Goal: Task Accomplishment & Management: Manage account settings

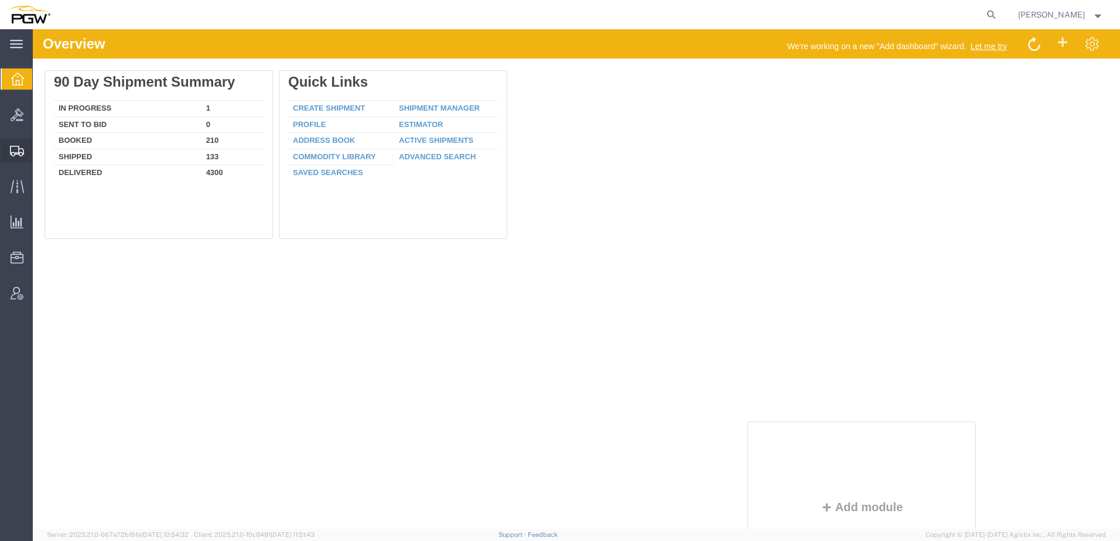
click at [0, 0] on span "Shipment Manager" at bounding box center [0, 0] width 0 height 0
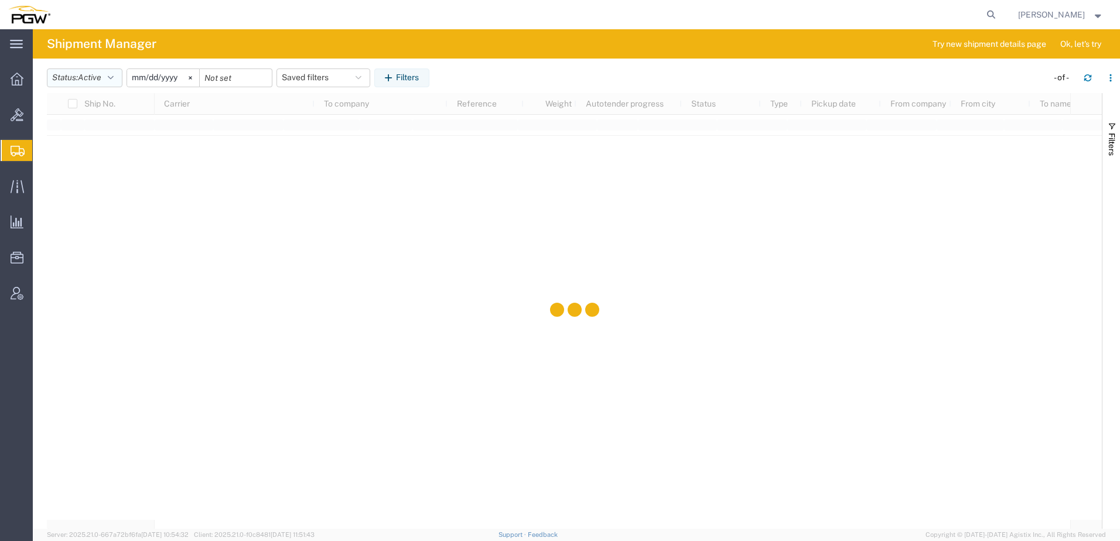
click at [94, 78] on span "Active" at bounding box center [89, 77] width 23 height 9
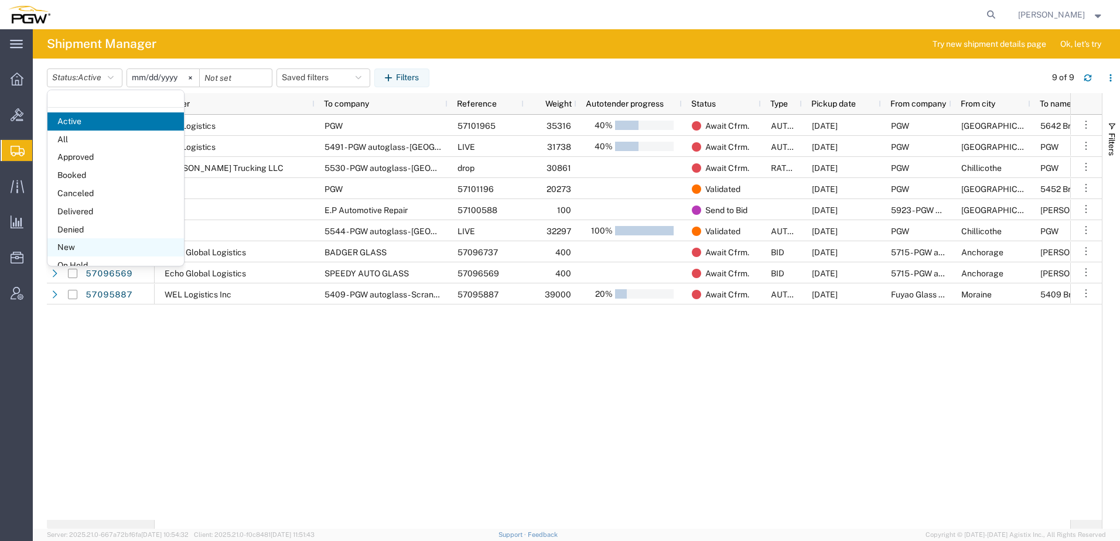
click at [61, 245] on span "New" at bounding box center [115, 247] width 136 height 18
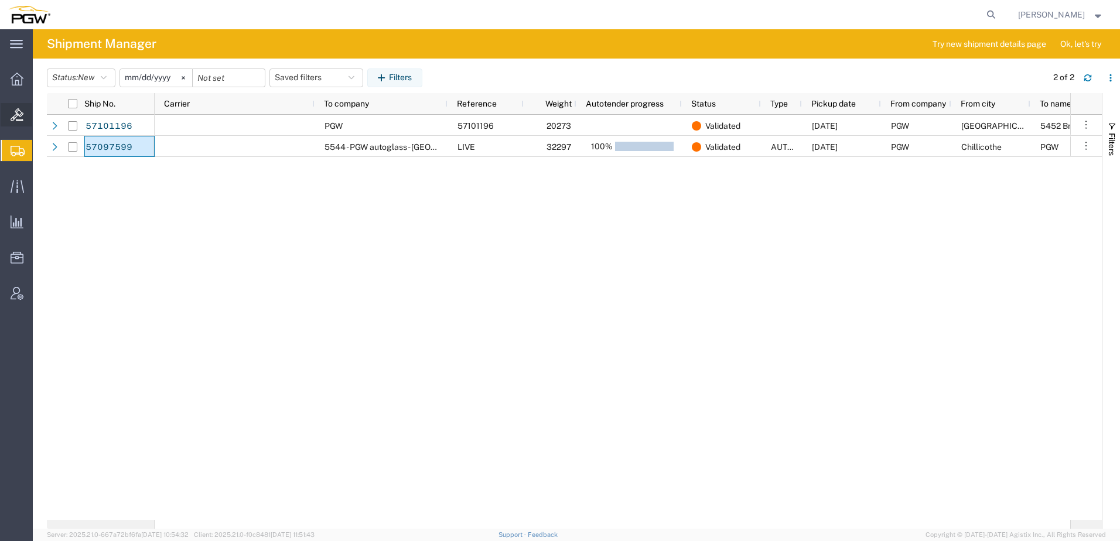
click at [40, 117] on span "Bids" at bounding box center [36, 114] width 8 height 23
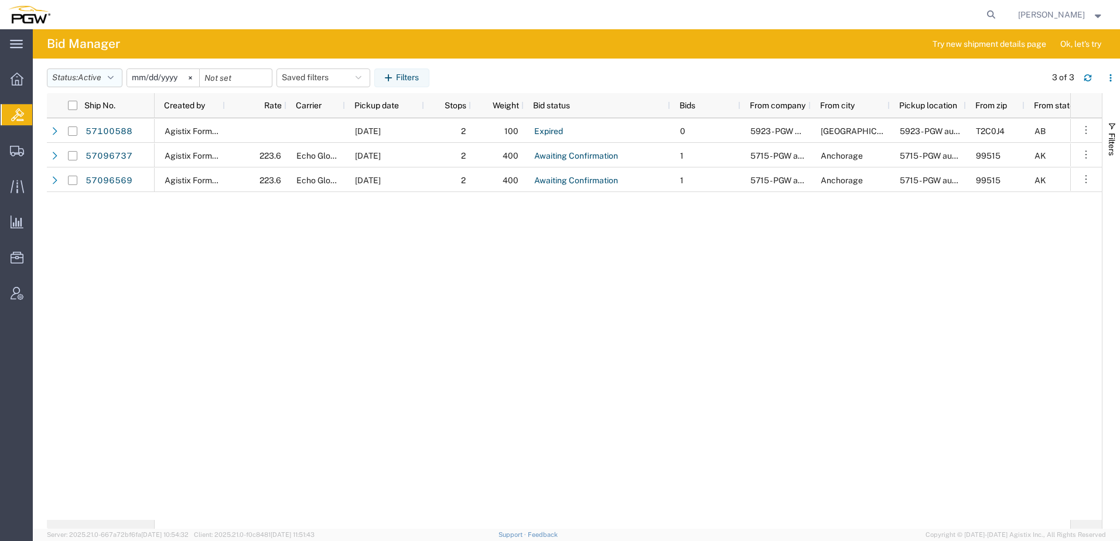
click at [77, 83] on button "Status: Active" at bounding box center [85, 78] width 76 height 19
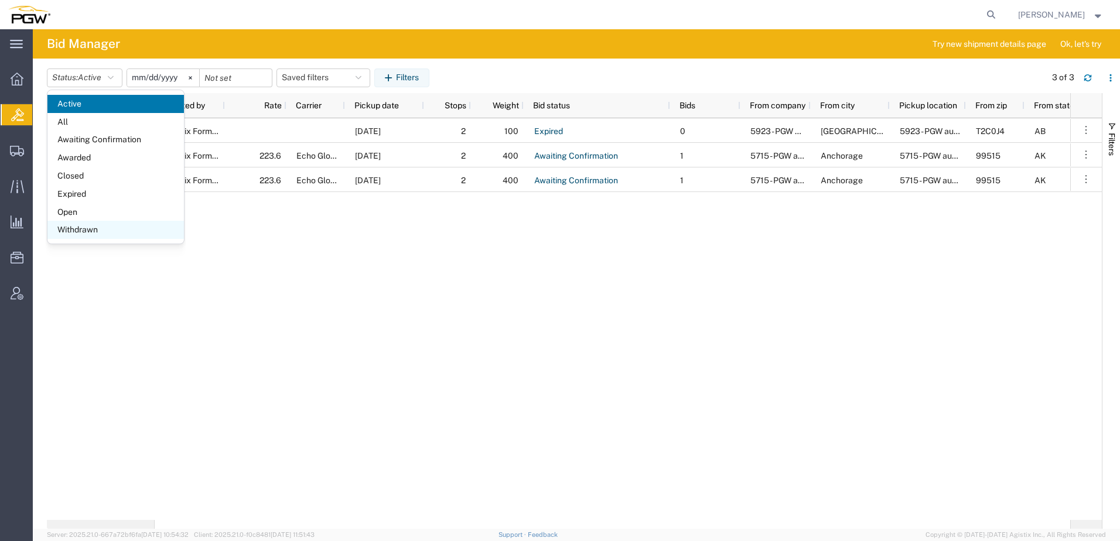
click at [83, 221] on span "Withdrawn" at bounding box center [115, 230] width 136 height 18
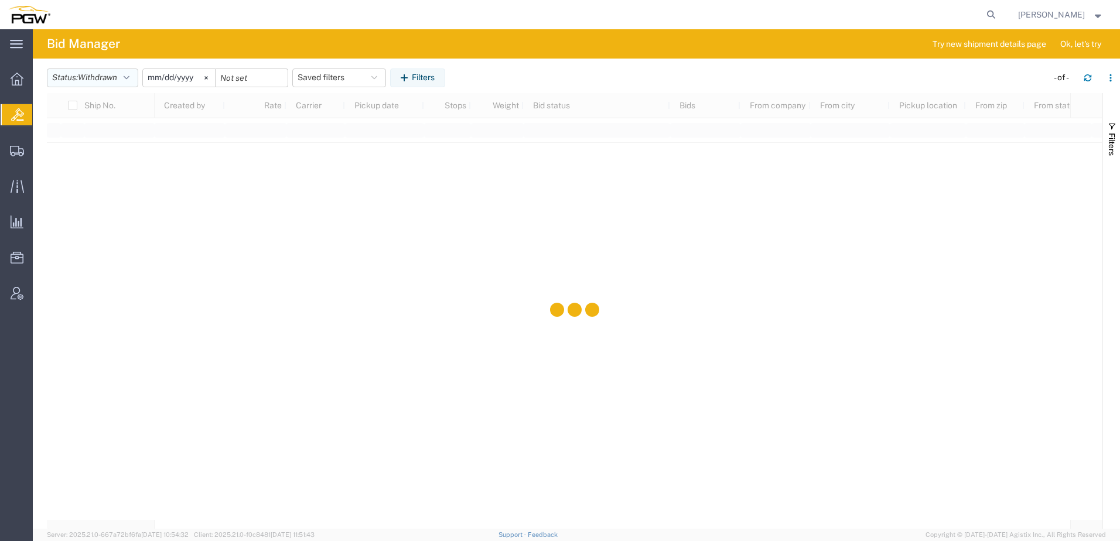
click at [103, 79] on span "Withdrawn" at bounding box center [97, 77] width 39 height 9
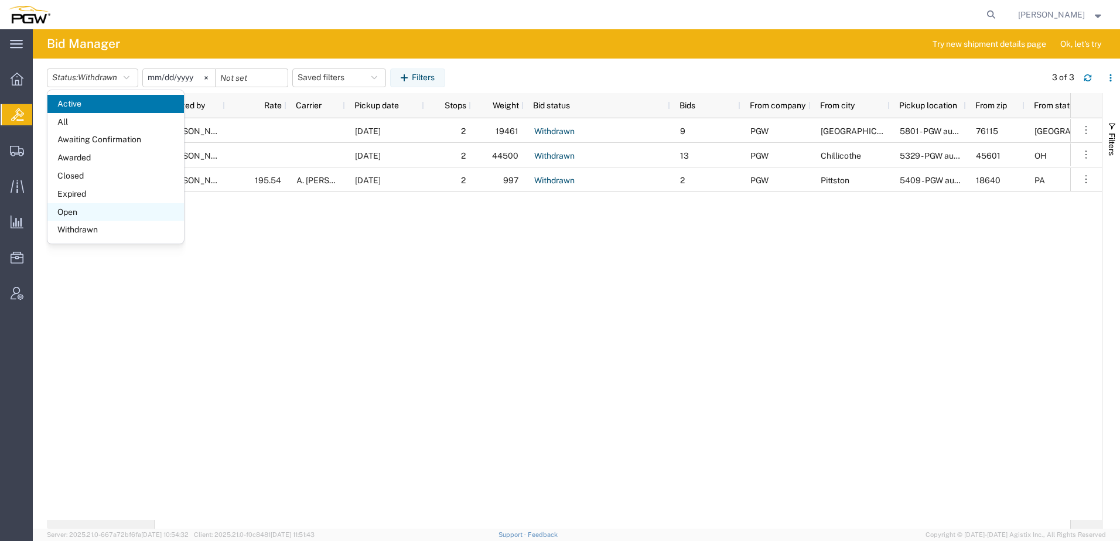
click at [81, 211] on span "Open" at bounding box center [115, 212] width 136 height 18
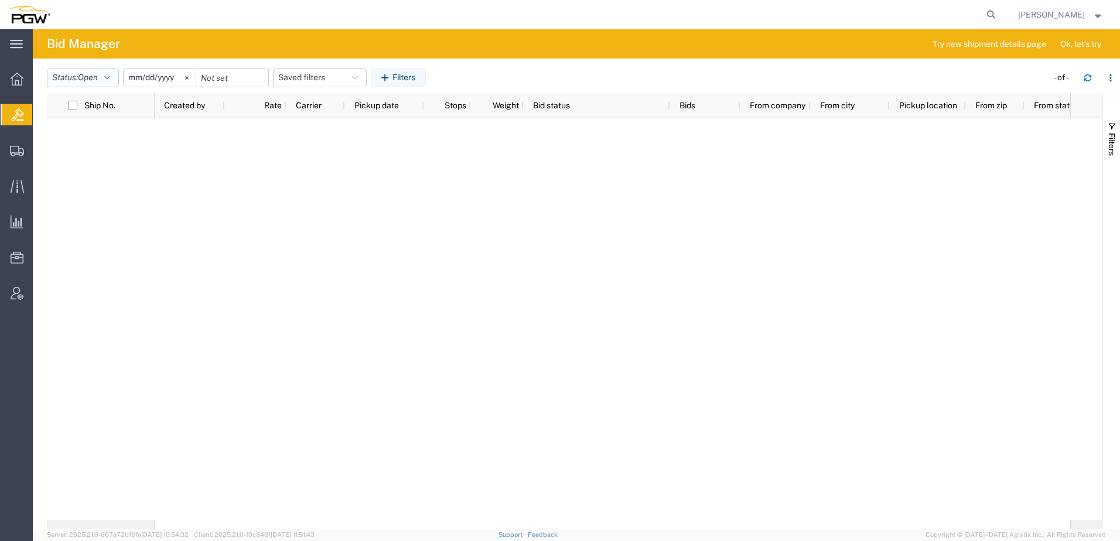
click at [74, 81] on button "Status: Open" at bounding box center [83, 78] width 72 height 19
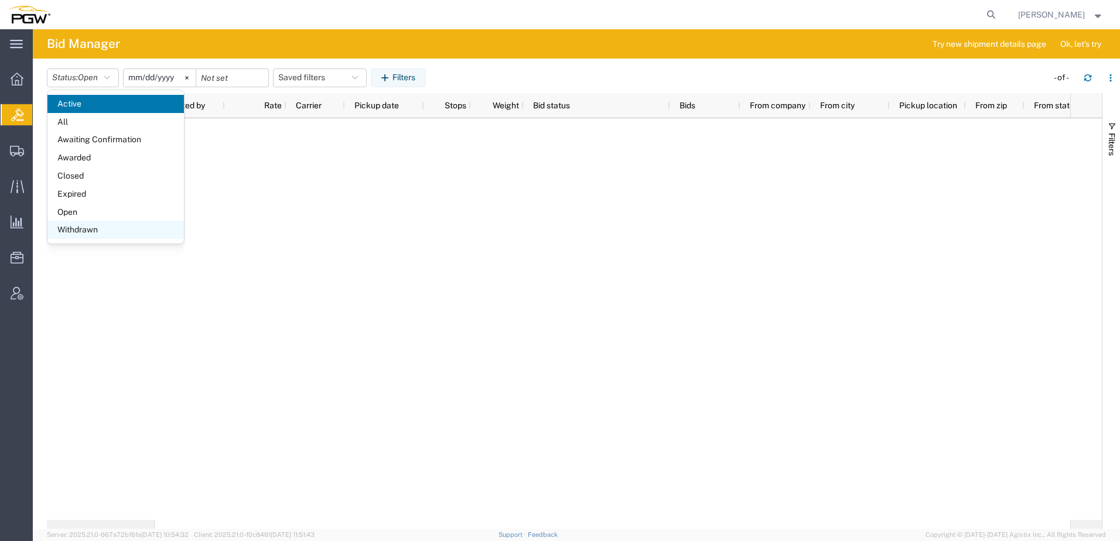
click at [78, 230] on span "Withdrawn" at bounding box center [115, 230] width 136 height 18
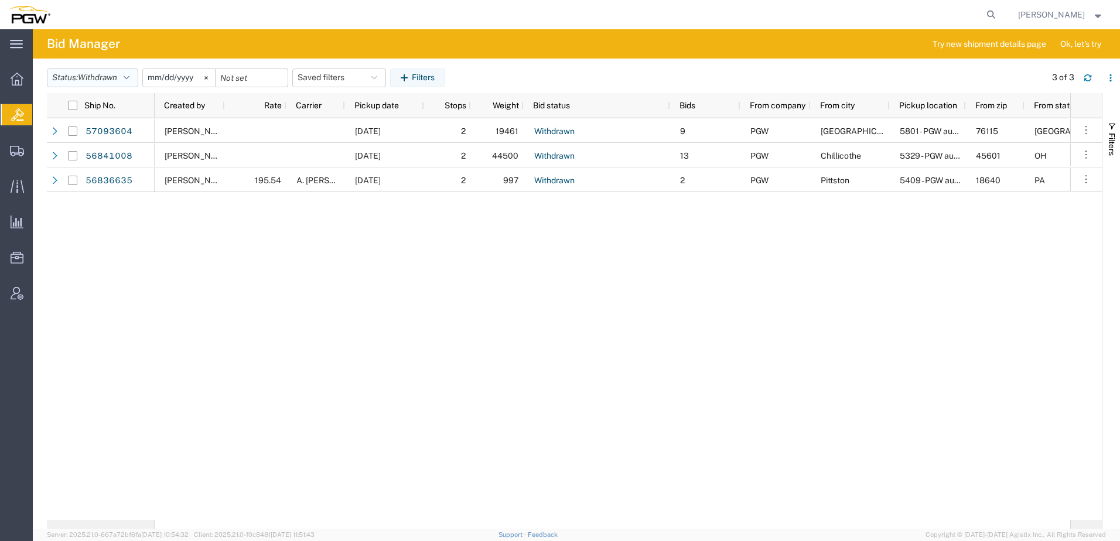
click at [102, 78] on span "Withdrawn" at bounding box center [97, 77] width 39 height 9
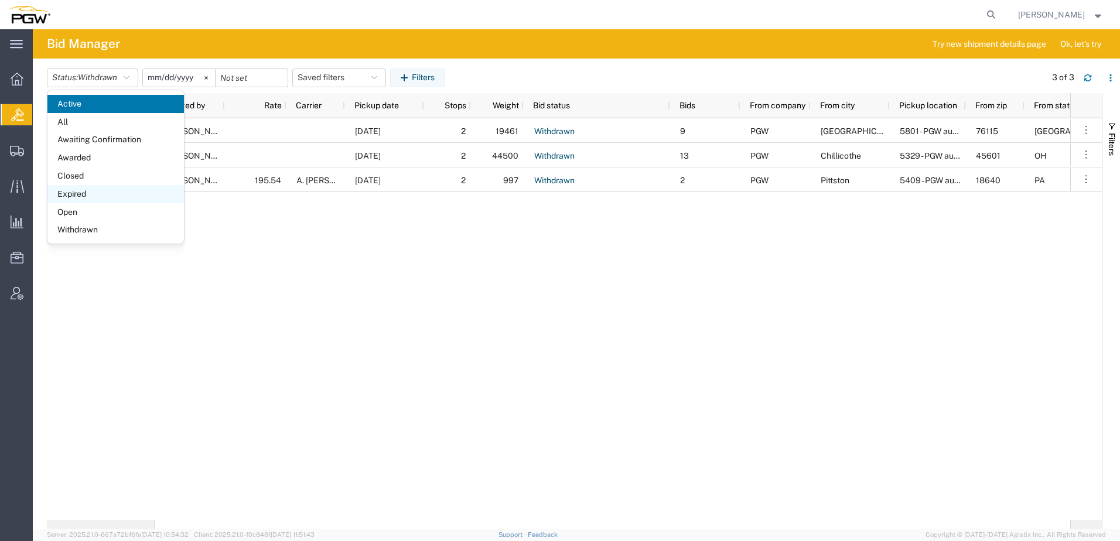
click at [93, 190] on span "Expired" at bounding box center [115, 194] width 136 height 18
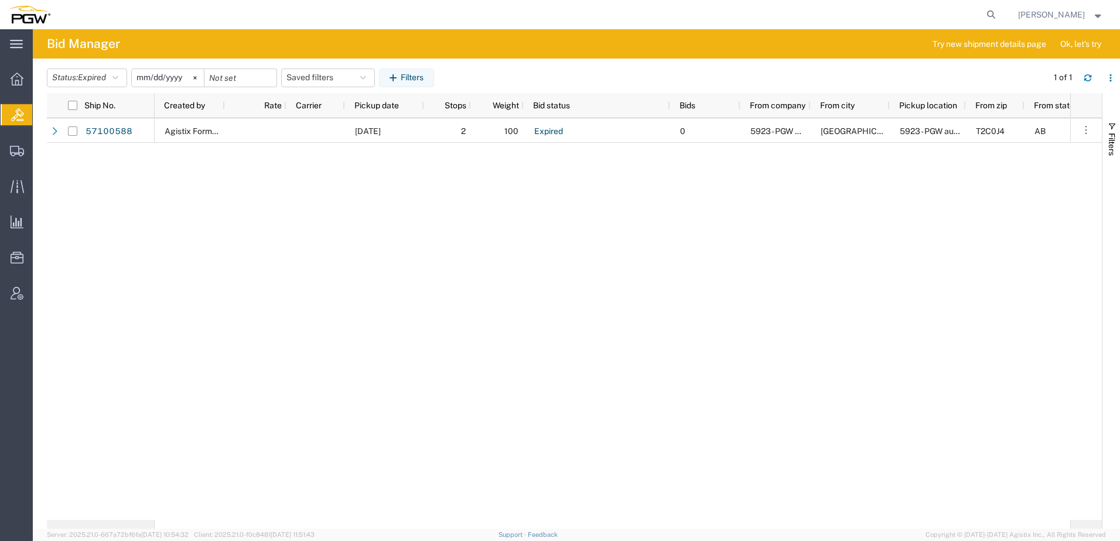
drag, startPoint x: 402, startPoint y: 251, endPoint x: 358, endPoint y: 259, distance: 44.8
click at [402, 251] on div "Agistix Form Services 10/13/2025 2 100 Expired 0 5923 - PGW autoglass - Calgary…" at bounding box center [612, 319] width 915 height 402
click at [999, 15] on icon at bounding box center [991, 14] width 16 height 16
paste input "57108803"
type input "57108803"
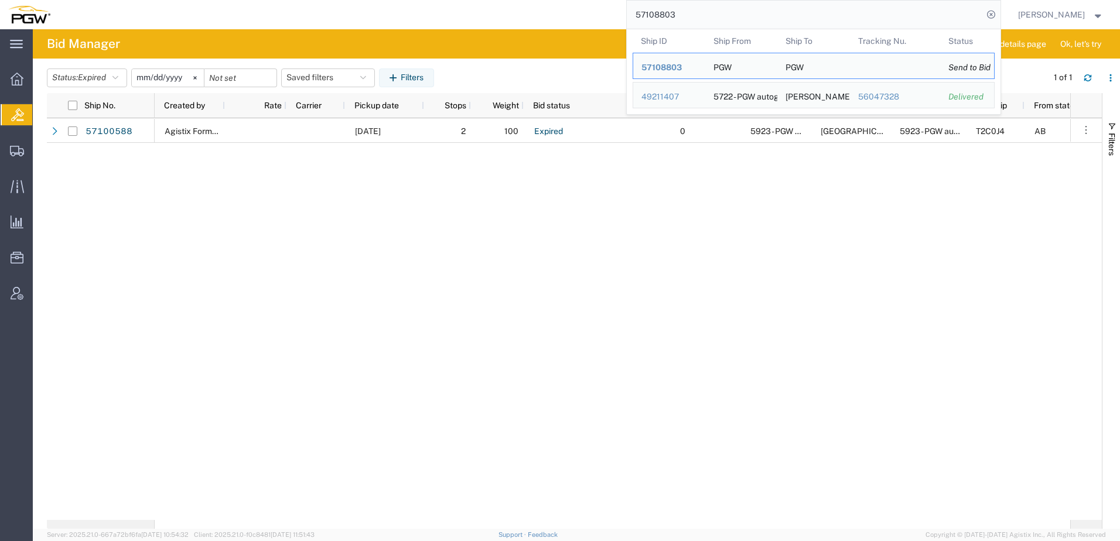
click at [662, 281] on div "Agistix Form Services 10/13/2025 2 100 Expired 0 5923 - PGW autoglass - Calgary…" at bounding box center [612, 319] width 915 height 402
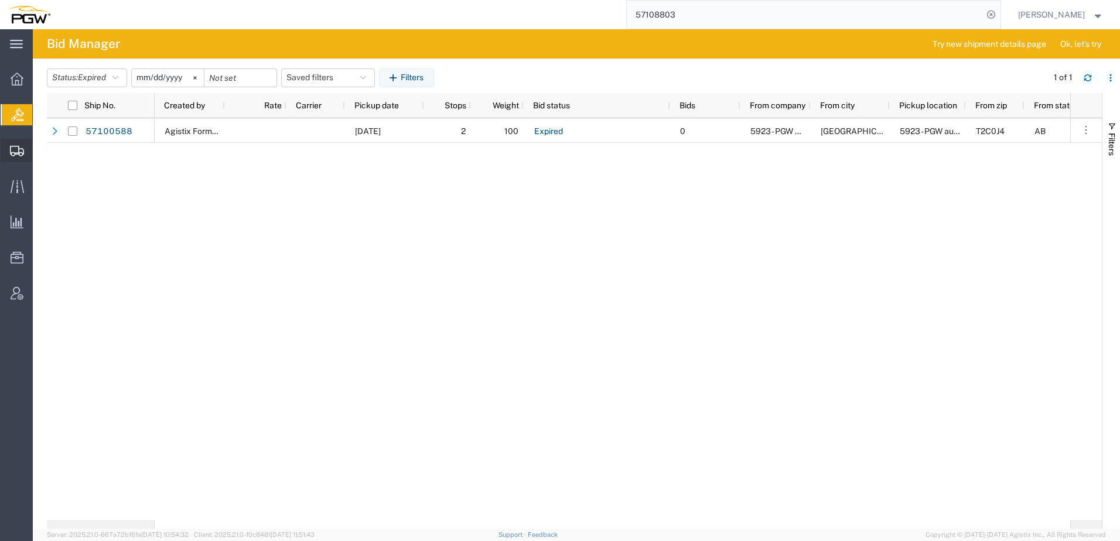
click at [0, 0] on span "Shipment Manager" at bounding box center [0, 0] width 0 height 0
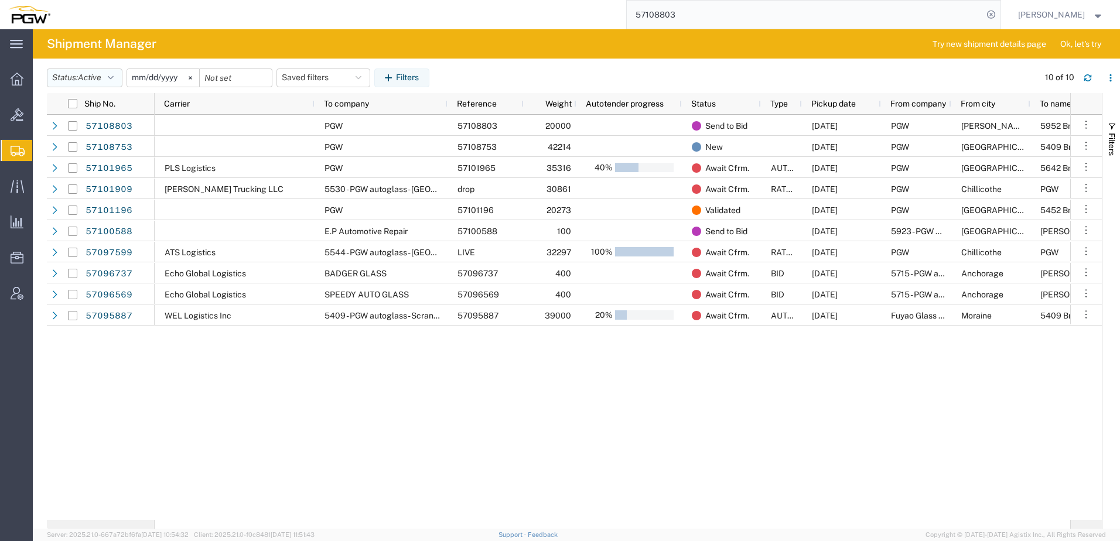
click at [88, 77] on span "Active" at bounding box center [89, 77] width 23 height 9
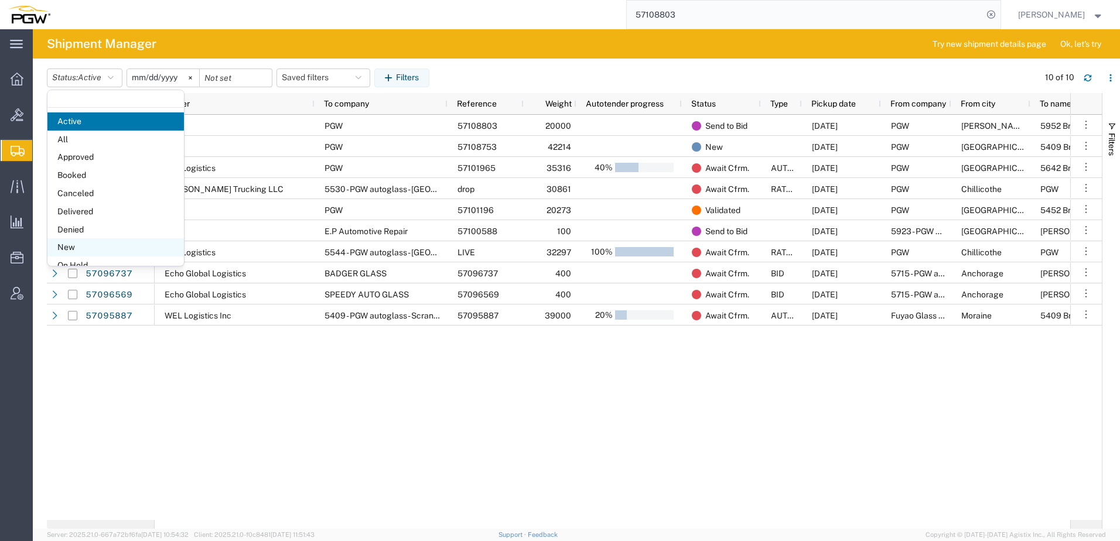
click at [84, 245] on span "New" at bounding box center [115, 247] width 136 height 18
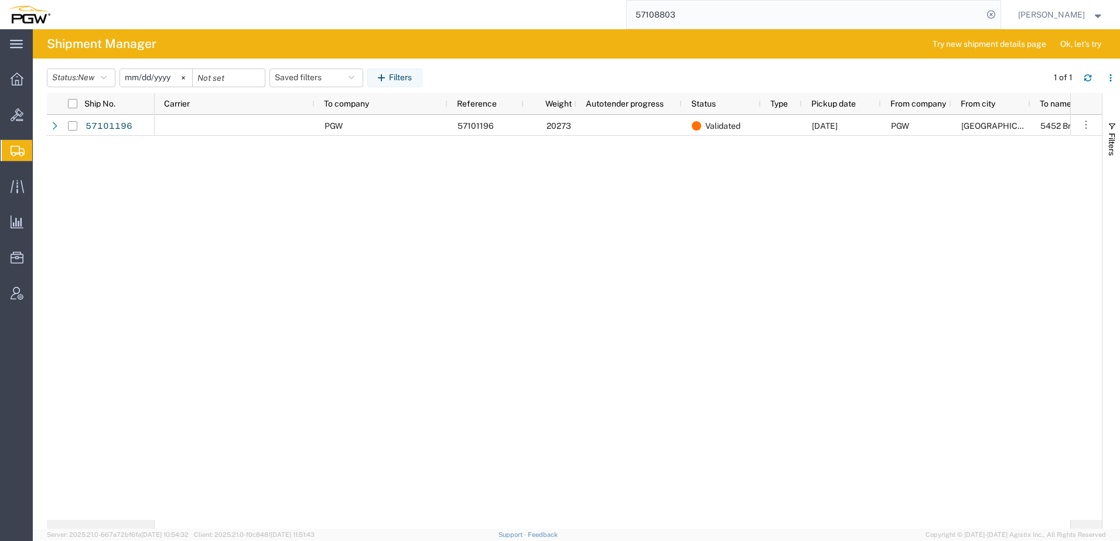
click at [504, 345] on div "PGW 57101196 20273 Validated 10/14/2025 PGW Fort Worth 5452 Branch Manager TX 7…" at bounding box center [612, 317] width 915 height 405
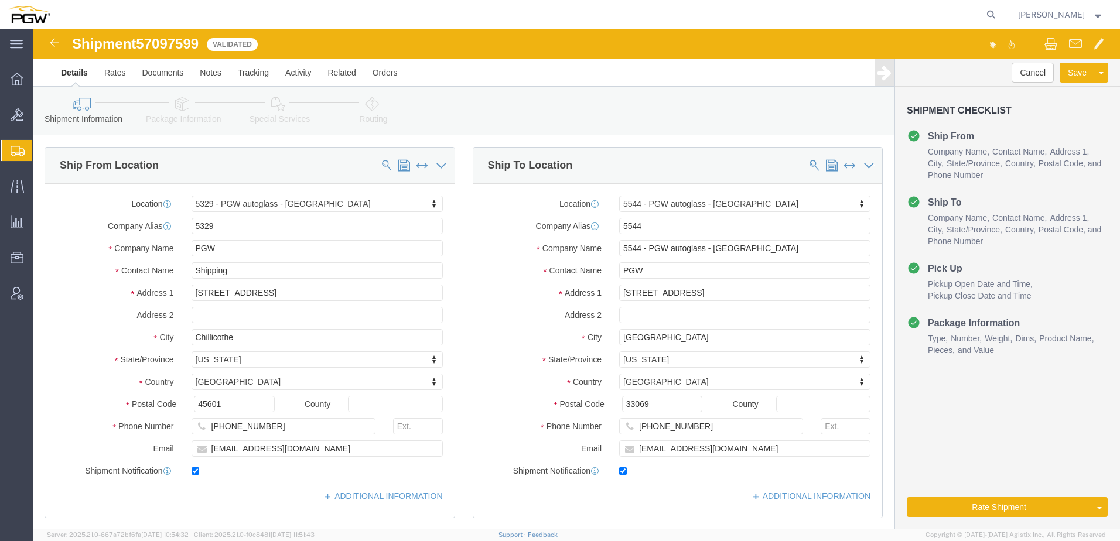
select select "28253"
select select "28363"
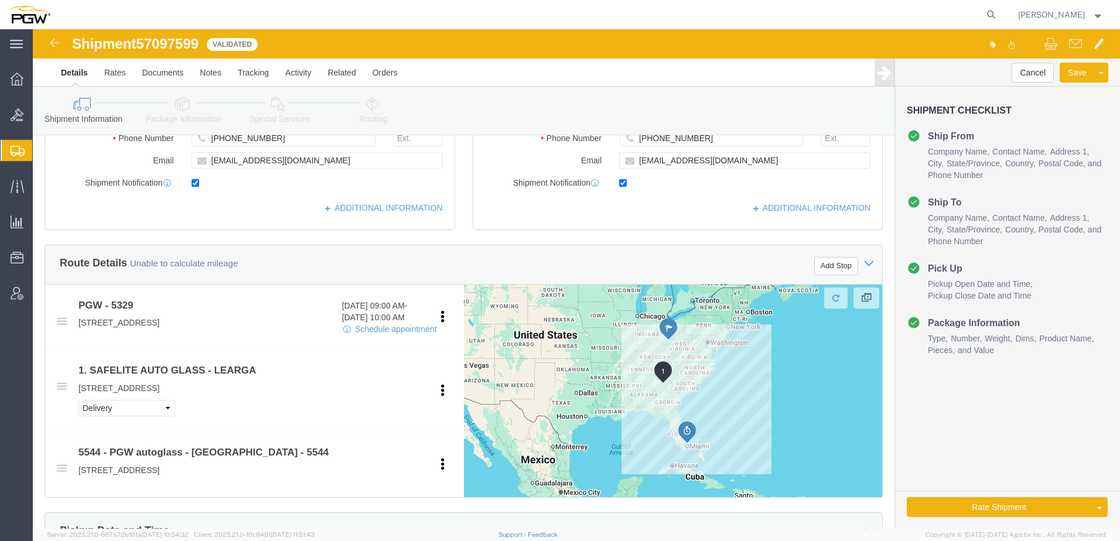
scroll to position [351, 0]
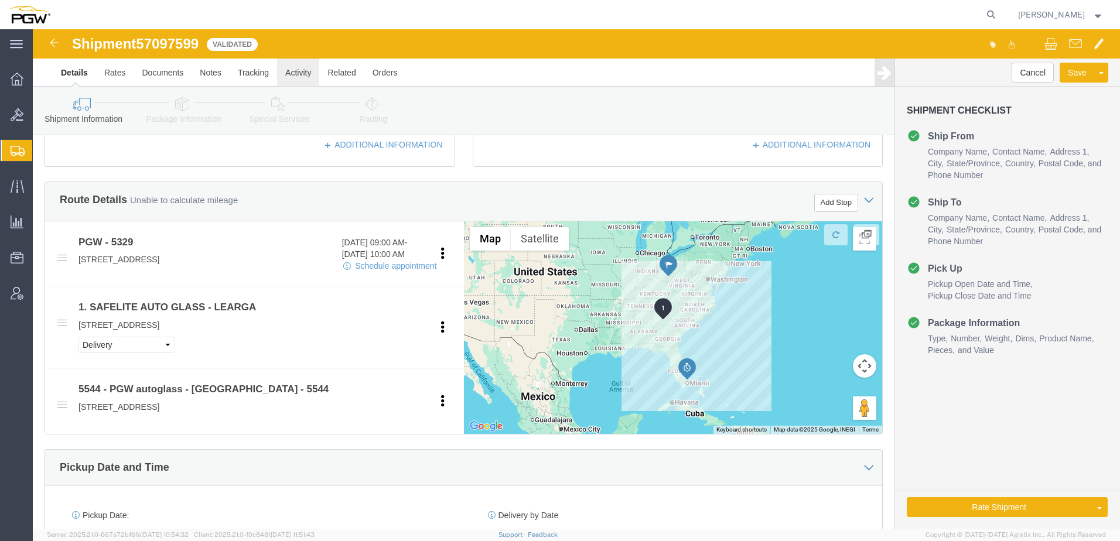
click link "Activity"
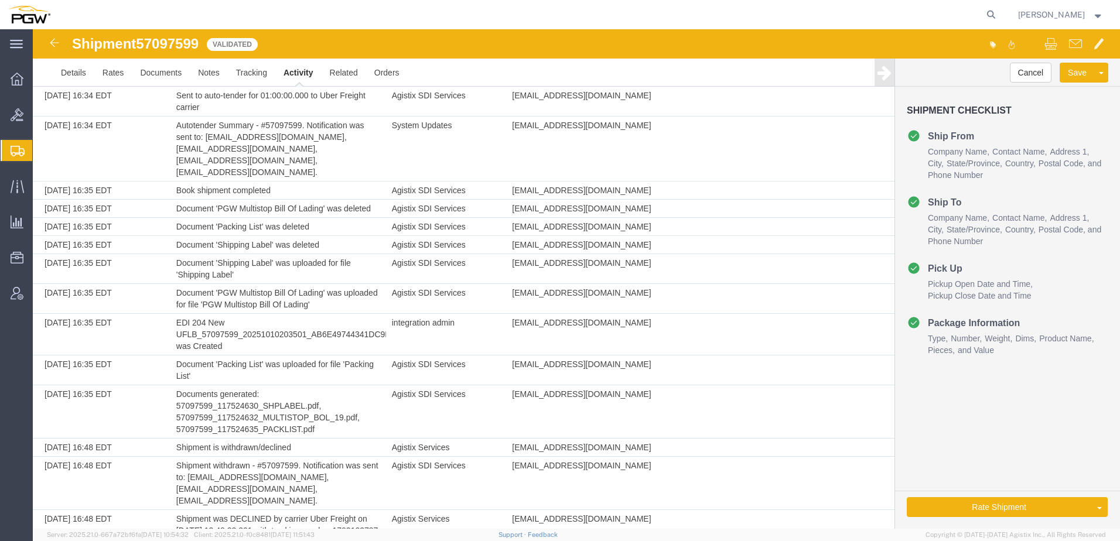
scroll to position [2231, 0]
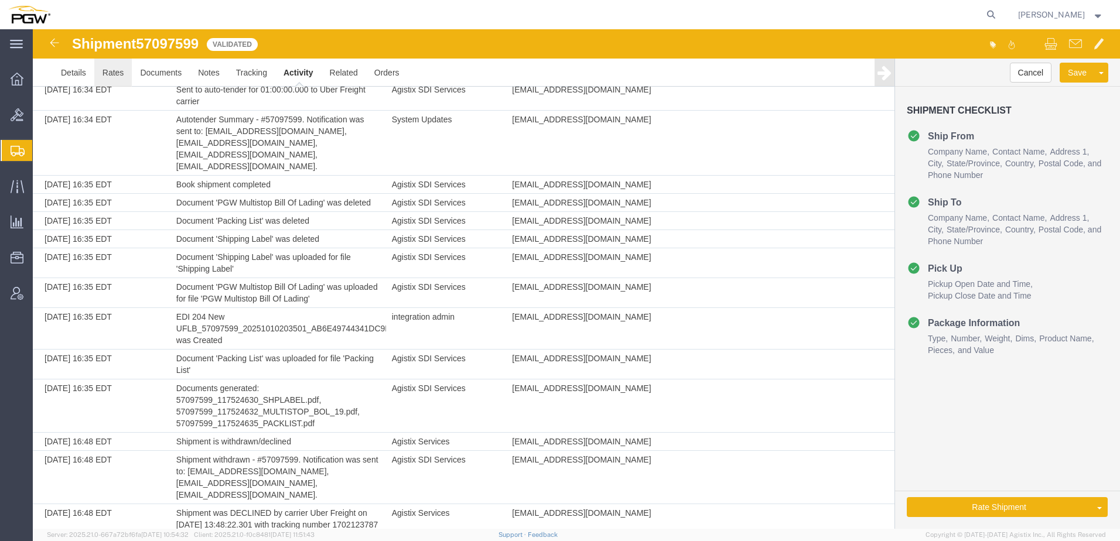
click at [116, 74] on link "Rates" at bounding box center [113, 73] width 38 height 28
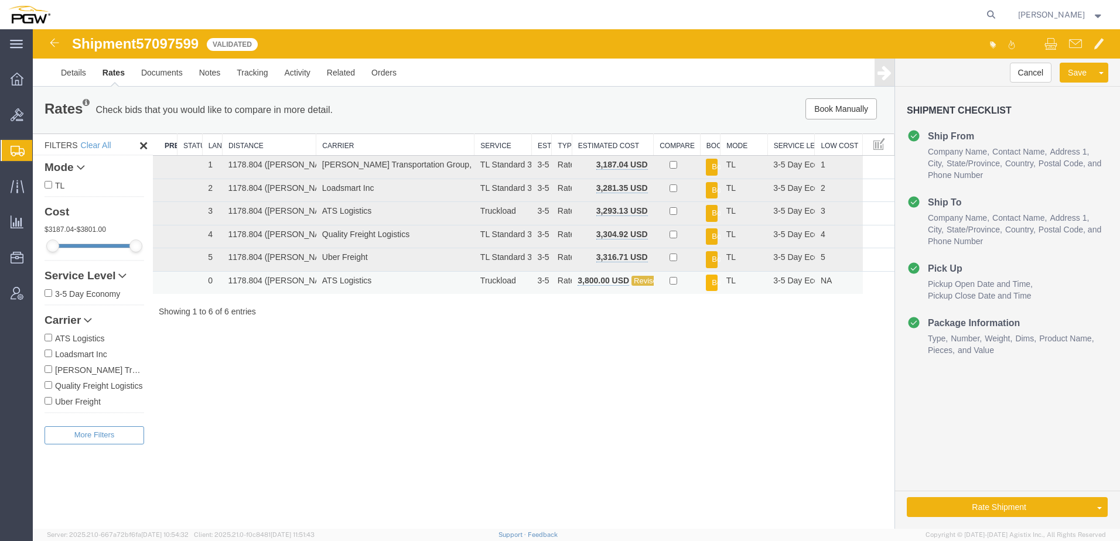
click at [709, 280] on button "Book" at bounding box center [712, 283] width 12 height 17
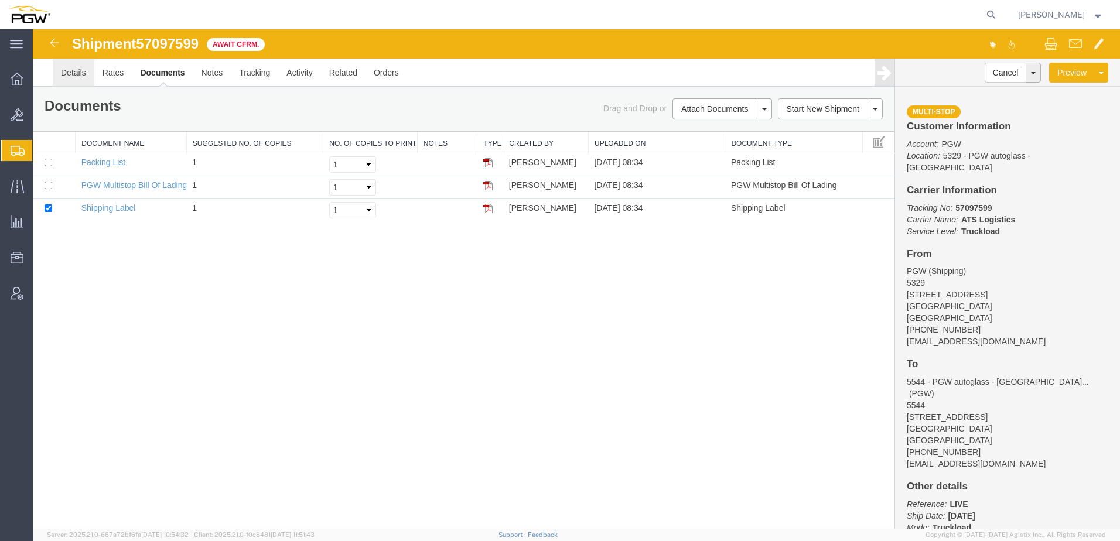
click at [66, 74] on link "Details" at bounding box center [74, 73] width 42 height 28
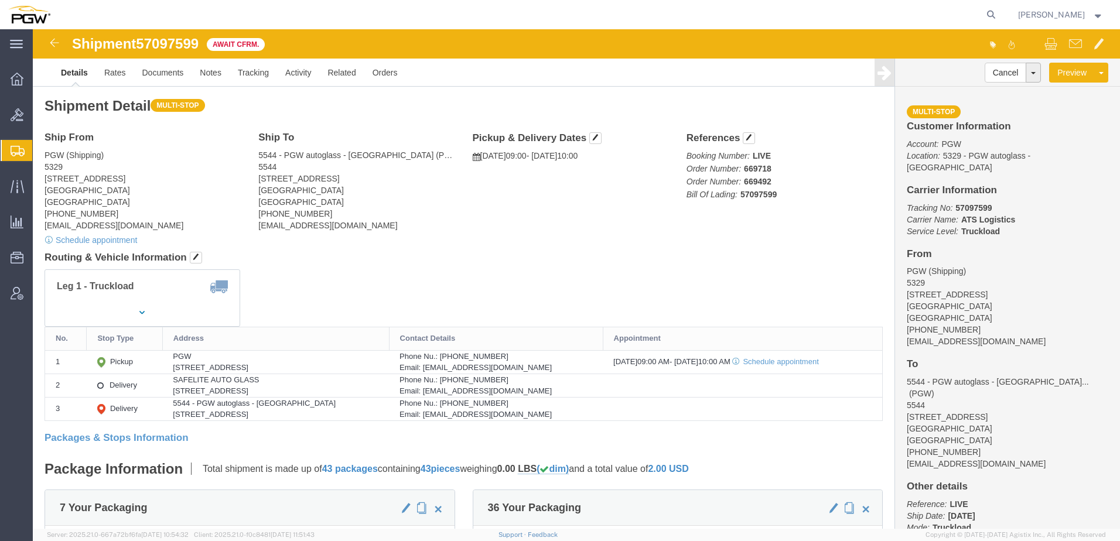
click address "PGW (Shipping) [STREET_ADDRESS] [PHONE_NUMBER] [EMAIL_ADDRESS][DOMAIN_NAME]"
click at [0, 0] on span "Create from Template" at bounding box center [0, 0] width 0 height 0
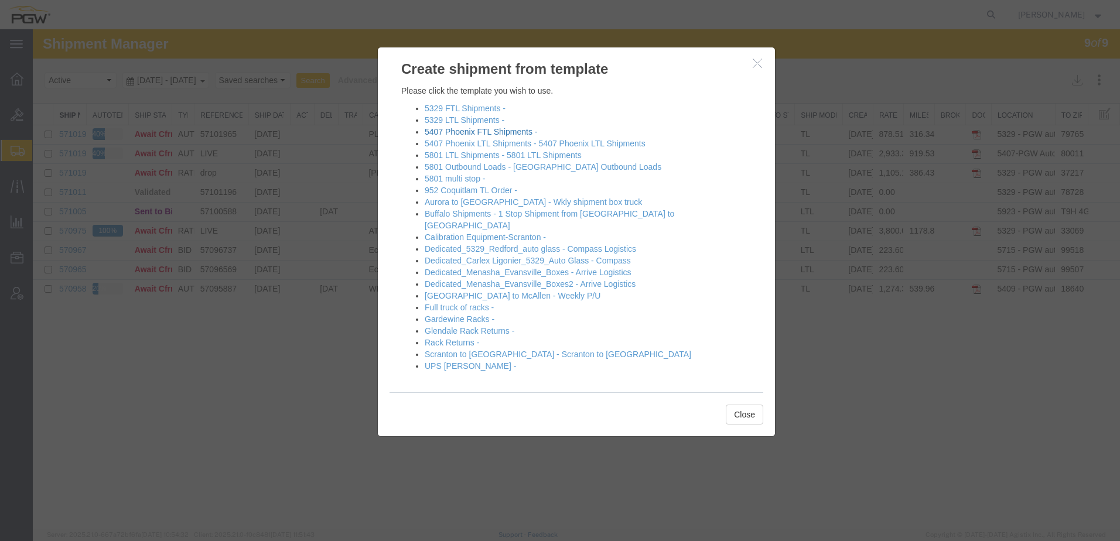
click at [468, 135] on link "5407 Phoenix FTL Shipments -" at bounding box center [481, 131] width 112 height 9
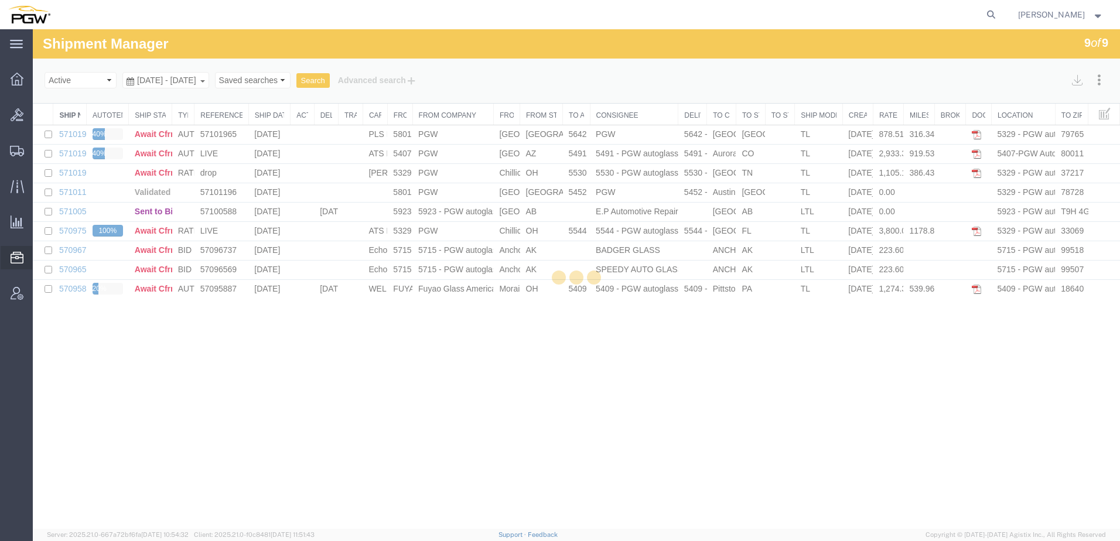
select select "62351"
select select "28459"
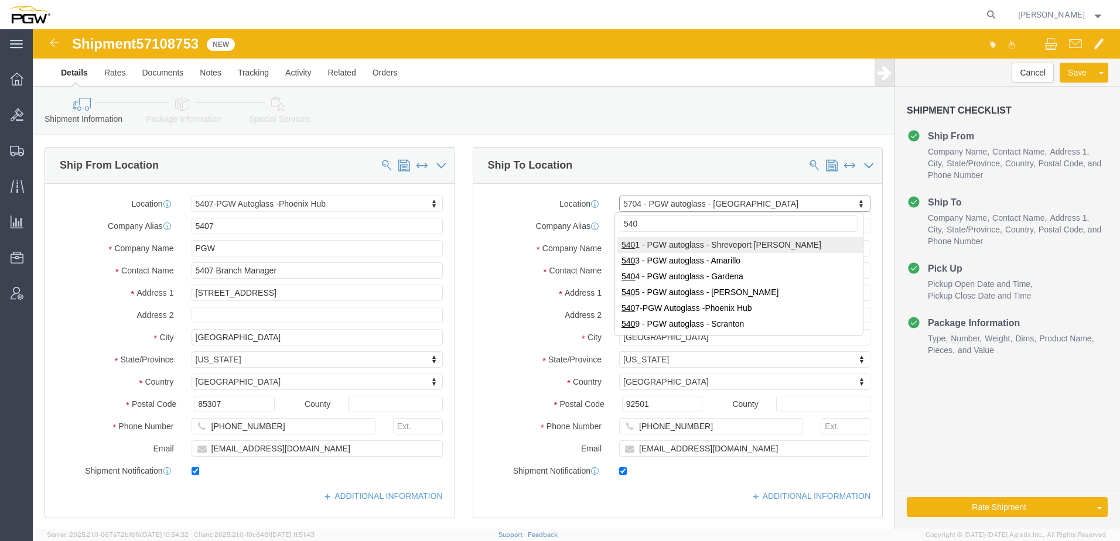
type input "5409"
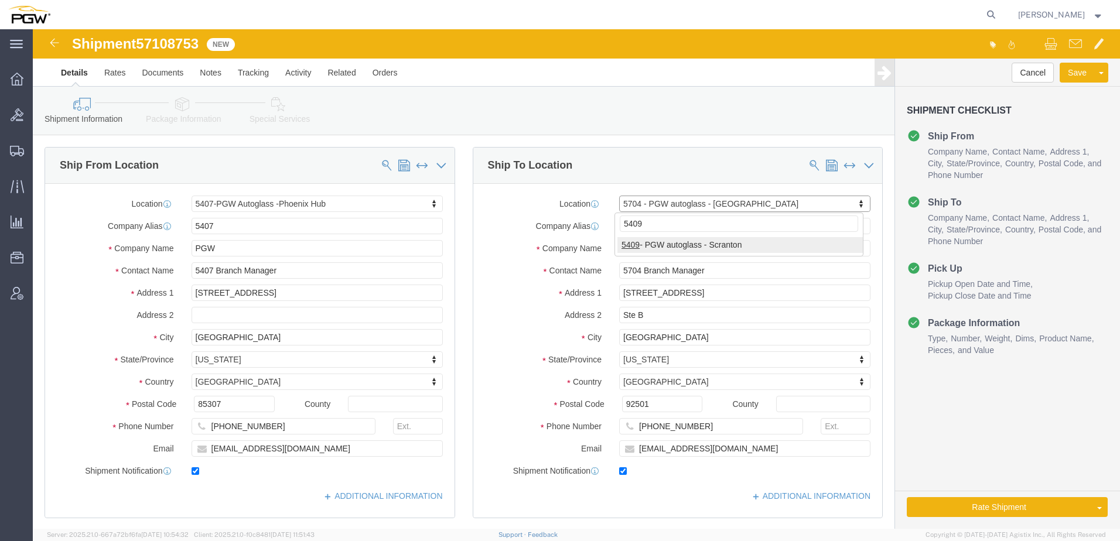
select select "61931"
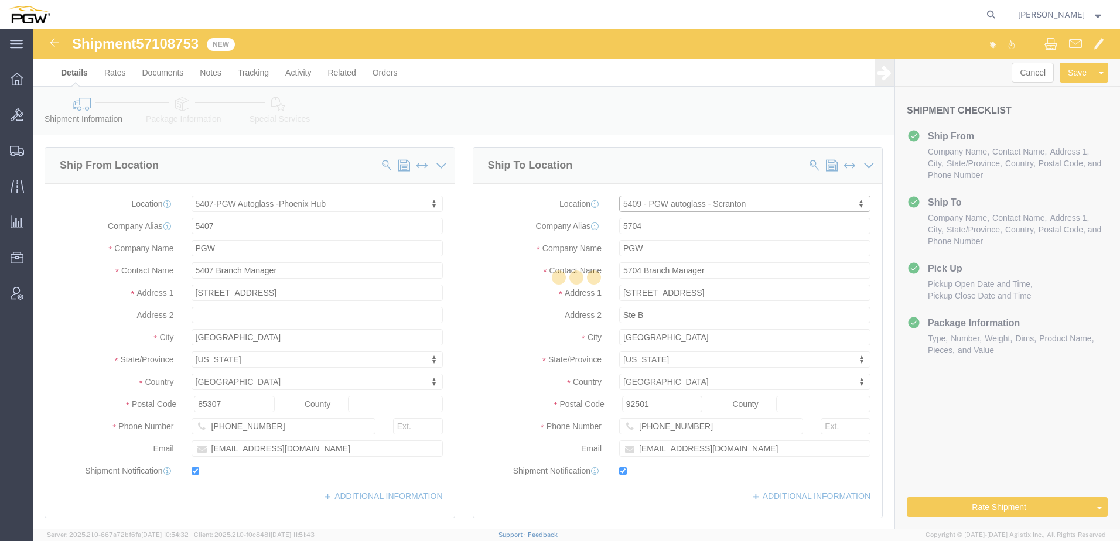
type input "5409"
type input "5409 Branch Manager"
type input "[STREET_ADDRESS]"
type input "Pittston"
type input "18640"
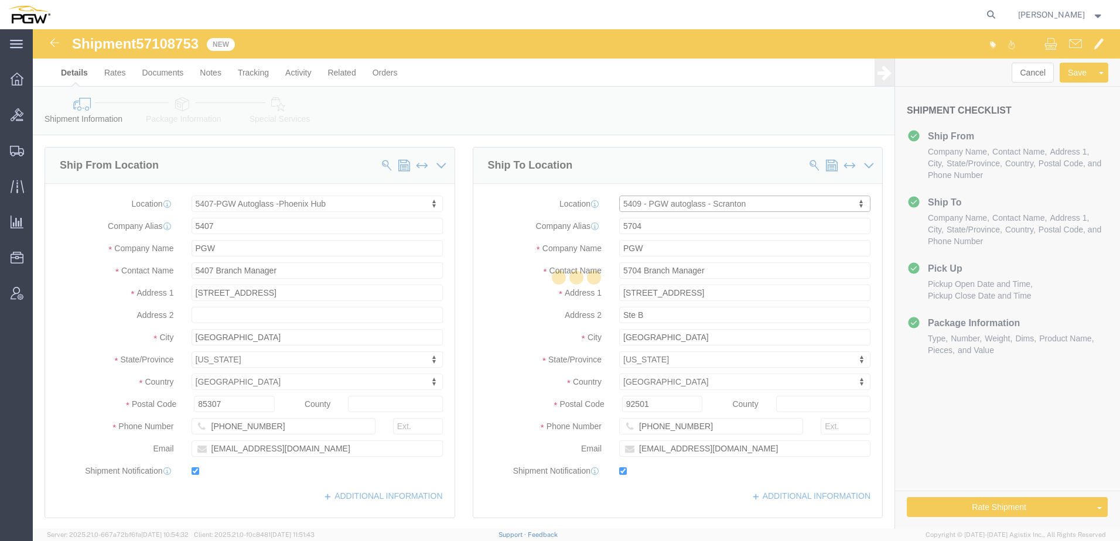
type input "[PHONE_NUMBER]"
type input "[EMAIL_ADDRESS][DOMAIN_NAME]"
select select "PA"
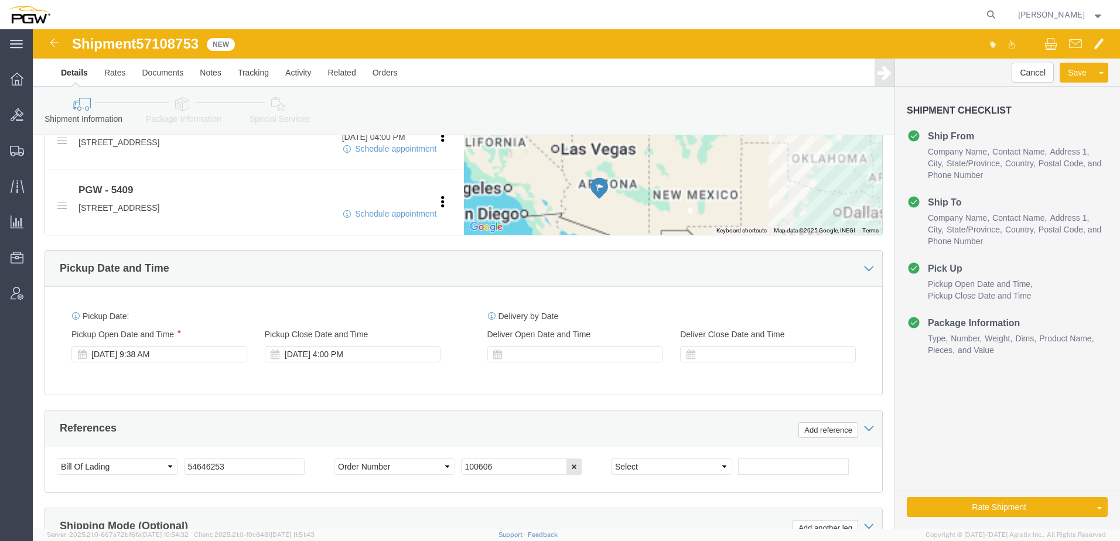
scroll to position [176, 0]
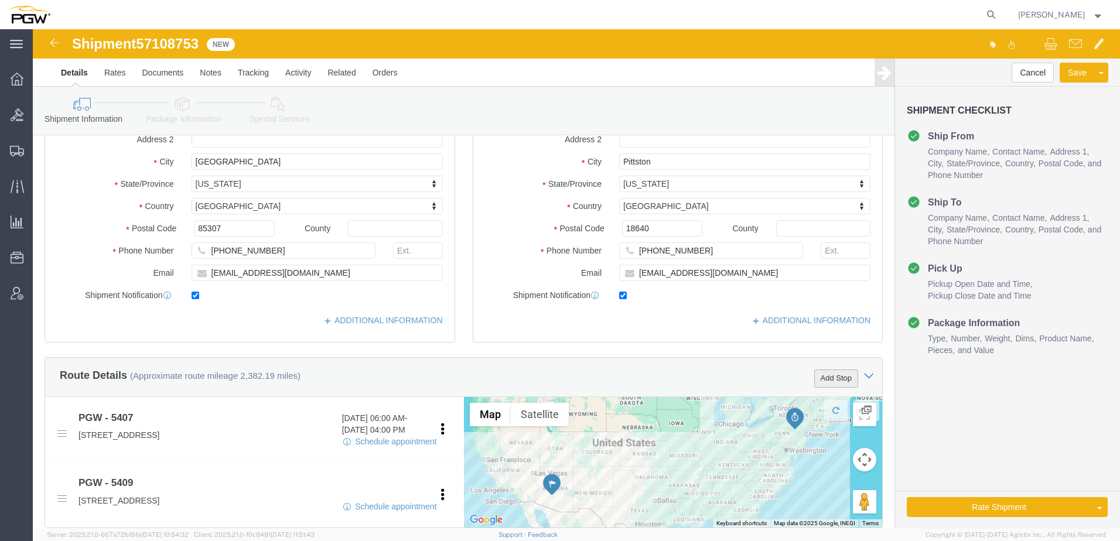
click button "Add Stop"
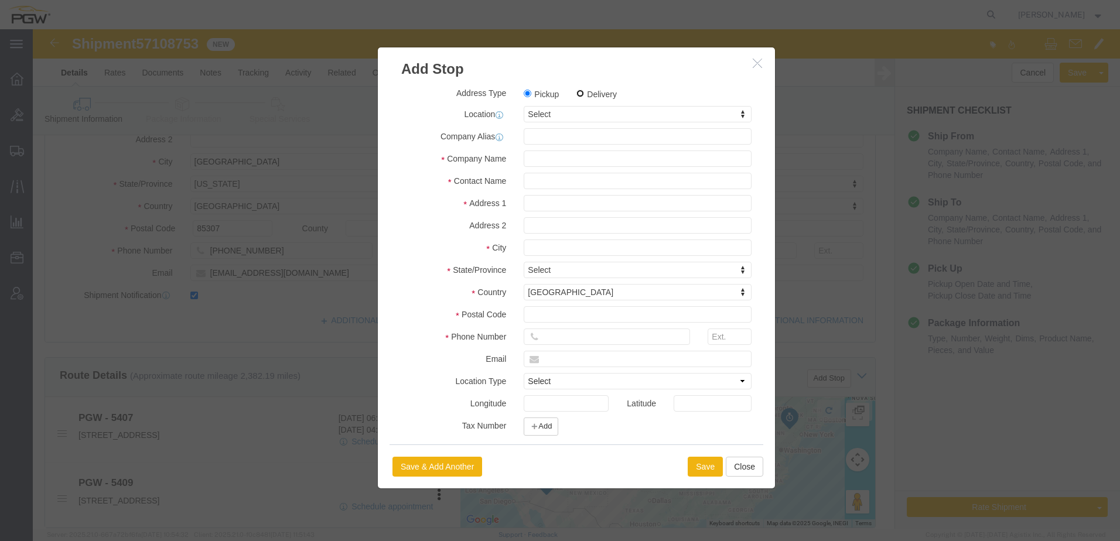
click input "Delivery"
radio input "true"
select select
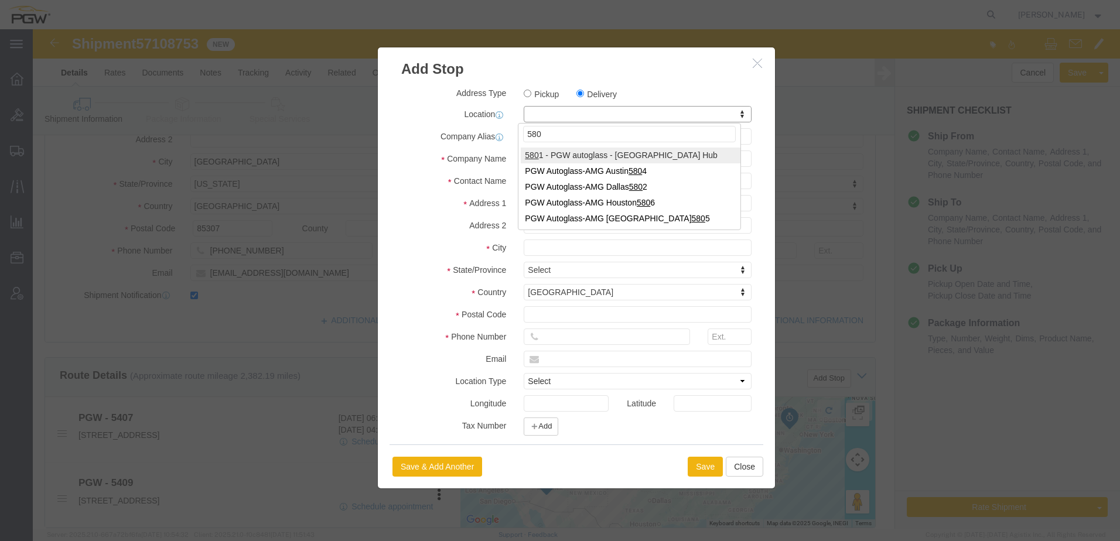
type input "5801"
select select "62891"
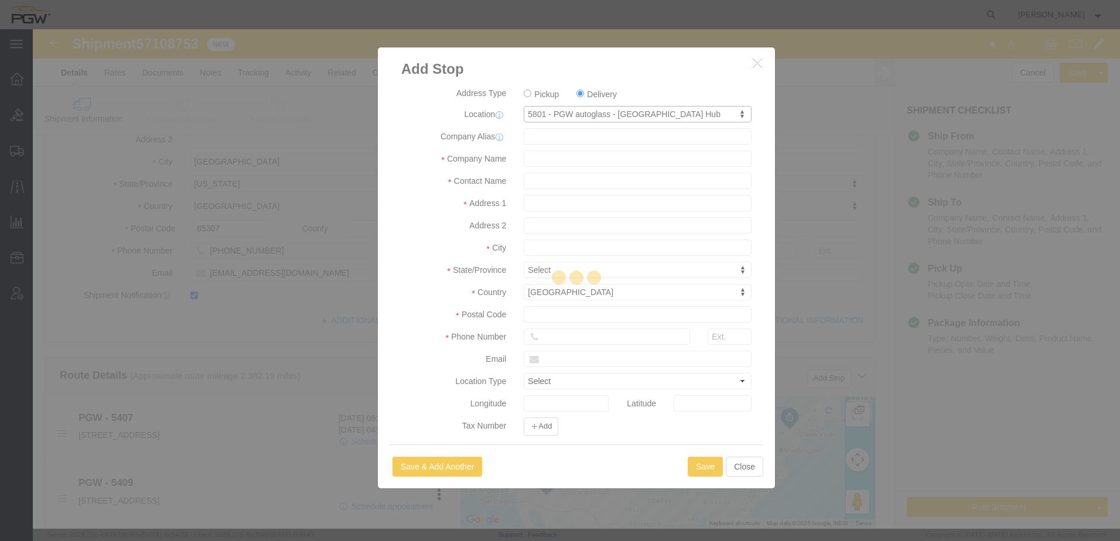
type input "5801"
type input "PGW"
type input "5801 Branch Manager"
type input "5000 South Freeway"
type input "Fort Worth"
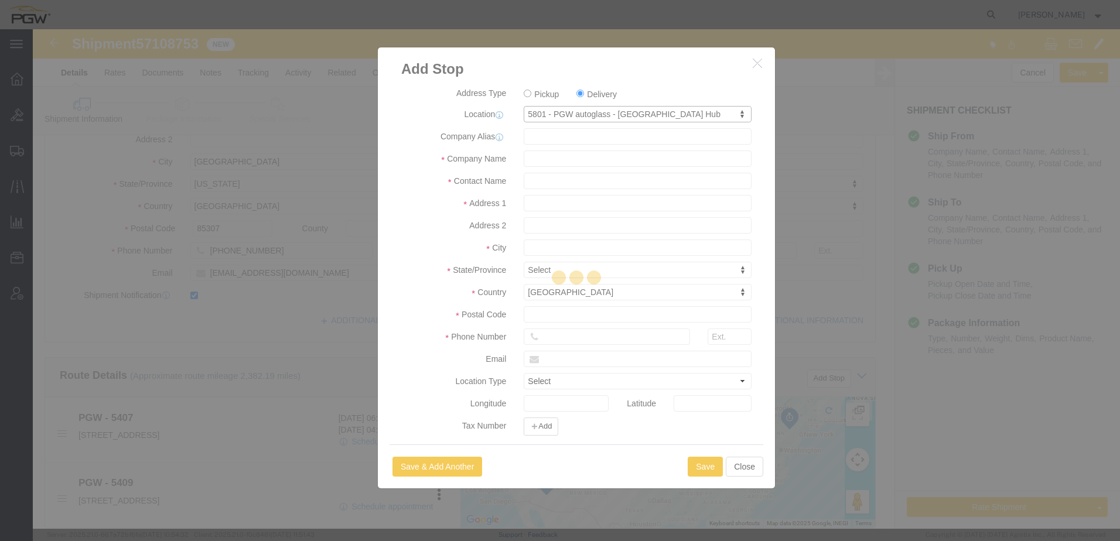
type input "76115"
type input "817-883-5267"
type input "5801freight@pgwautoglass.com"
checkbox input "true"
select select "TX"
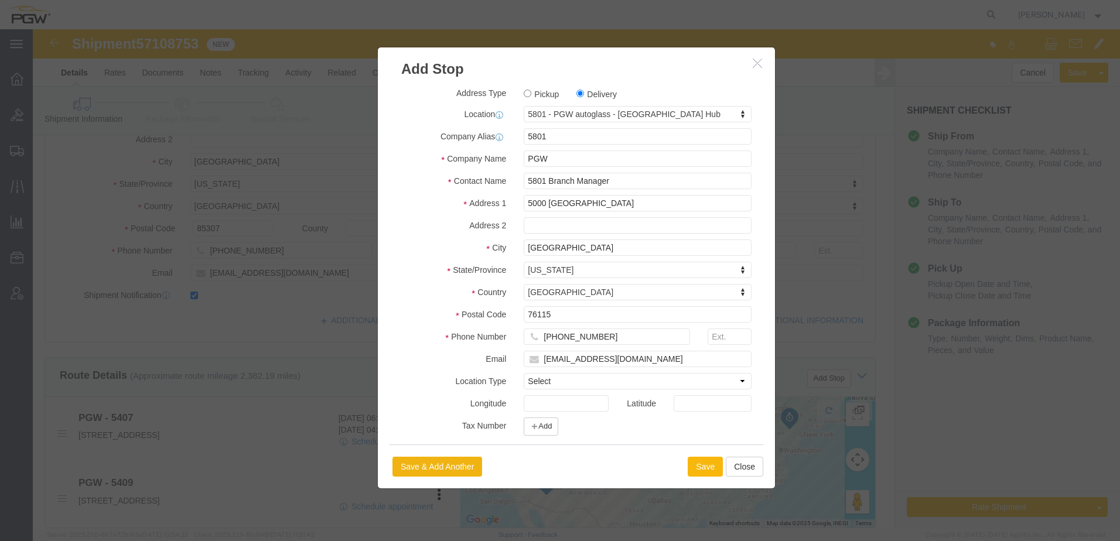
click button "Save"
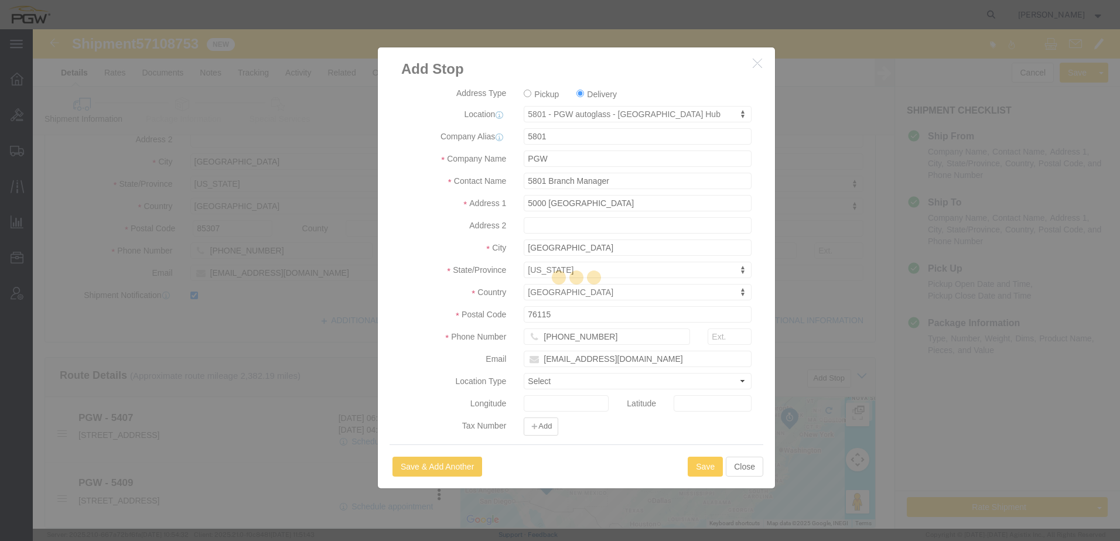
select select "D"
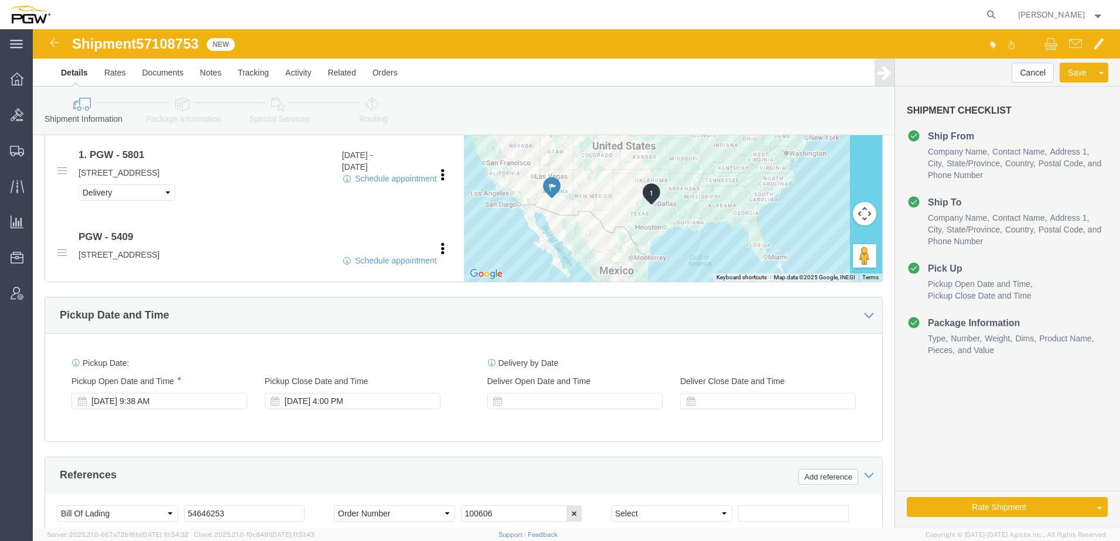
scroll to position [527, 0]
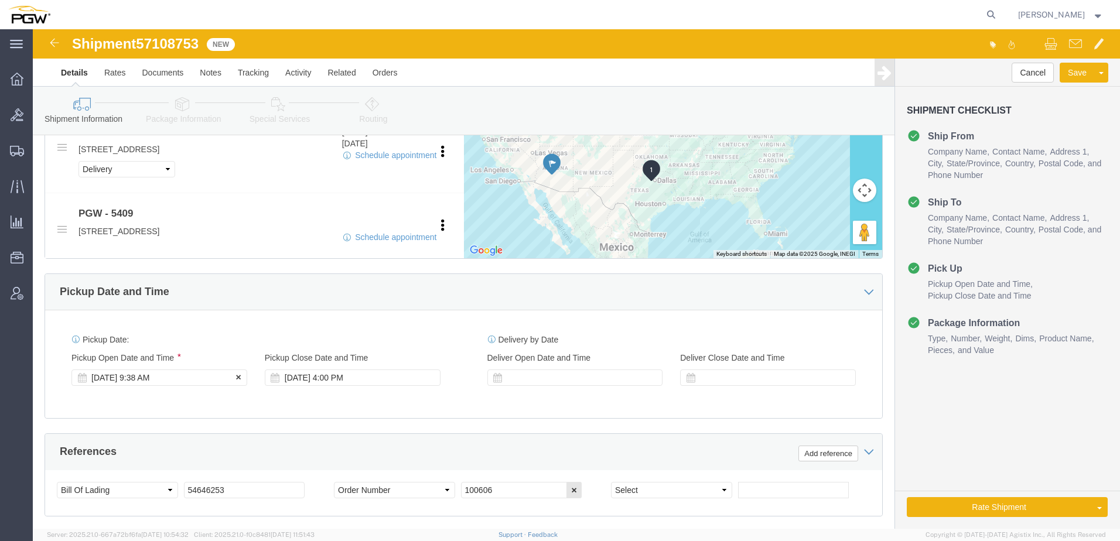
click div "Oct 13 2025 9:38 AM"
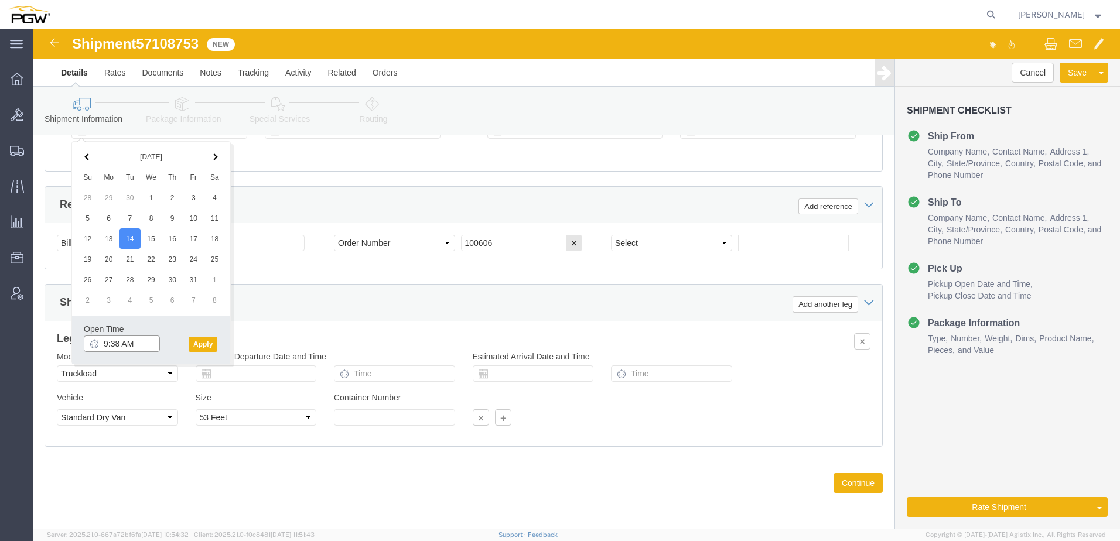
click input "9:38 AM"
type input "2:00 PM"
click button "Apply"
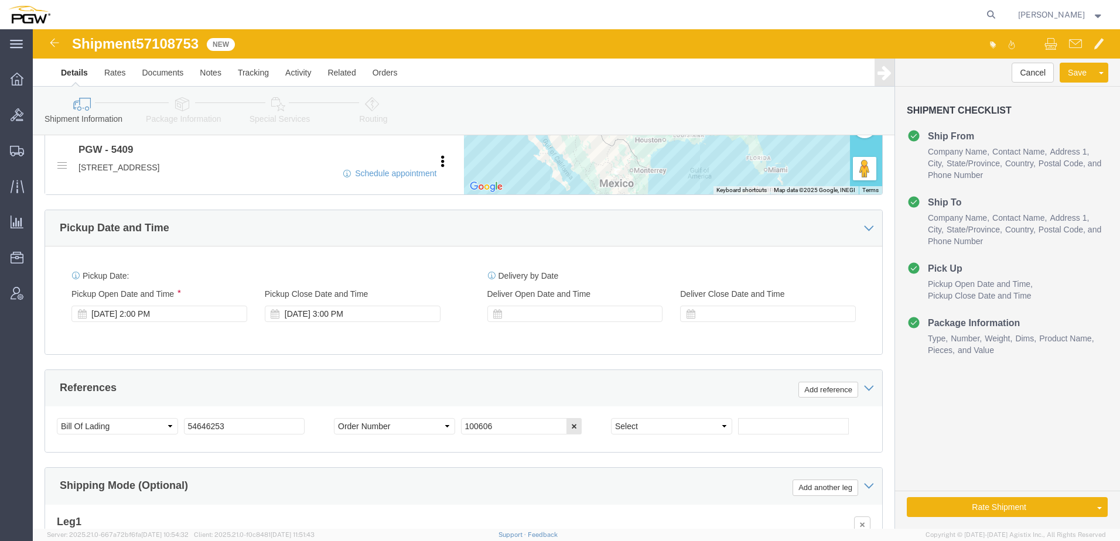
scroll to position [657, 0]
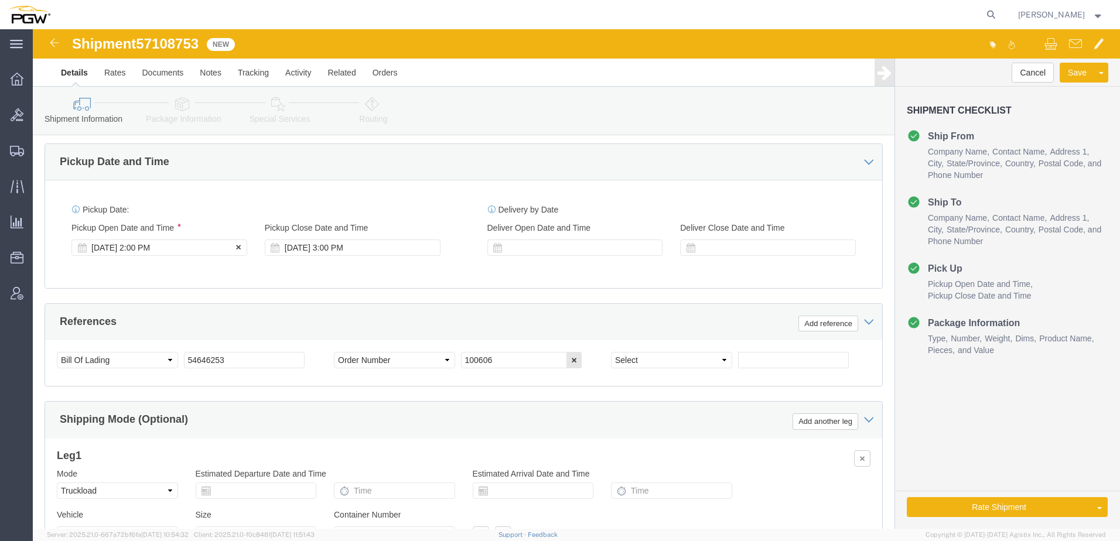
click div "Oct 14 2025 2:00 PM"
click div "Pickup Date: Pickup Start Date Pickup Start Time Pickup Open Date and Time Oct …"
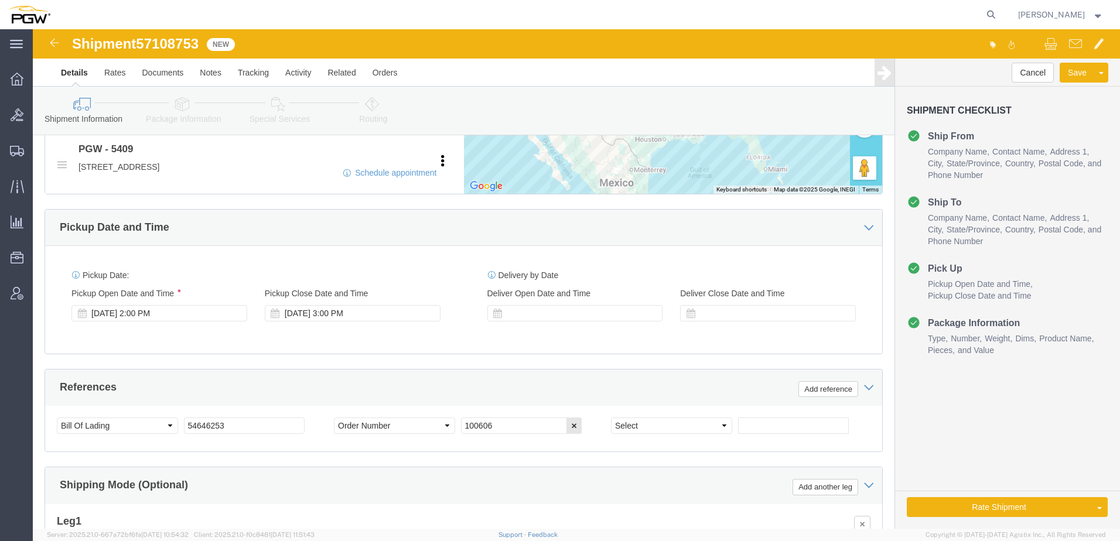
scroll to position [599, 0]
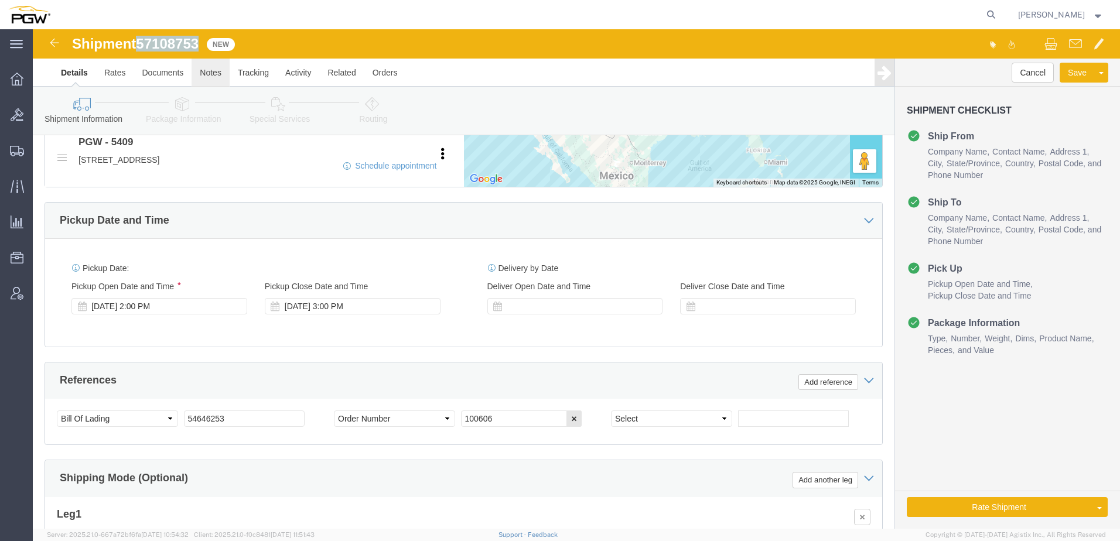
drag, startPoint x: 107, startPoint y: 18, endPoint x: 170, endPoint y: 31, distance: 64.7
click div "Shipment 57108753 New"
copy span "57108753"
drag, startPoint x: 214, startPoint y: 388, endPoint x: -112, endPoint y: 372, distance: 326.0
click html "Shipment 57108753 New Details Rates Documents Notes Tracking Activity Related O…"
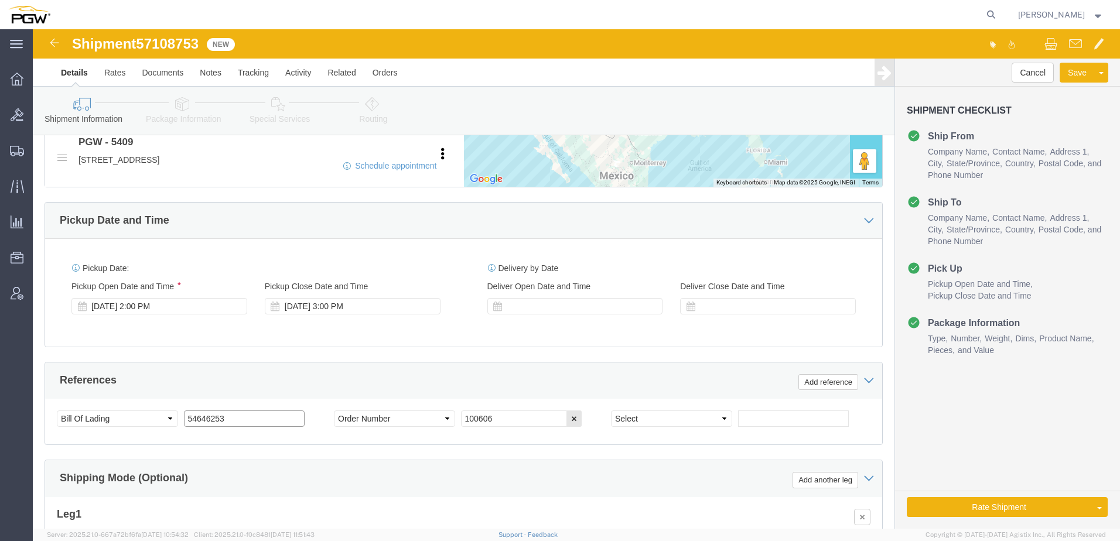
paste input "71087"
type input "57108753"
drag, startPoint x: 478, startPoint y: 389, endPoint x: 217, endPoint y: 383, distance: 261.3
click div "Select Account Type Activity ID Airline Appointment Number ASN Batch Request # …"
paste input "669685"
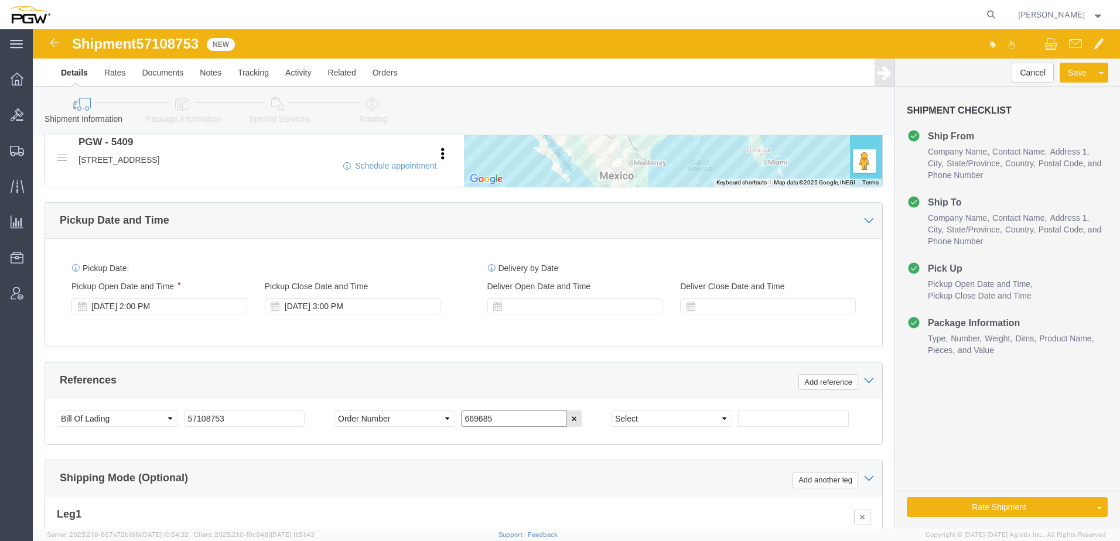
type input "669685"
drag, startPoint x: 600, startPoint y: 390, endPoint x: 591, endPoint y: 391, distance: 8.2
click select "Select Account Type Activity ID Airline Appointment Number ASN Batch Request # …"
select select "ORDERNUM"
click select "Select Account Type Activity ID Airline Appointment Number ASN Batch Request # …"
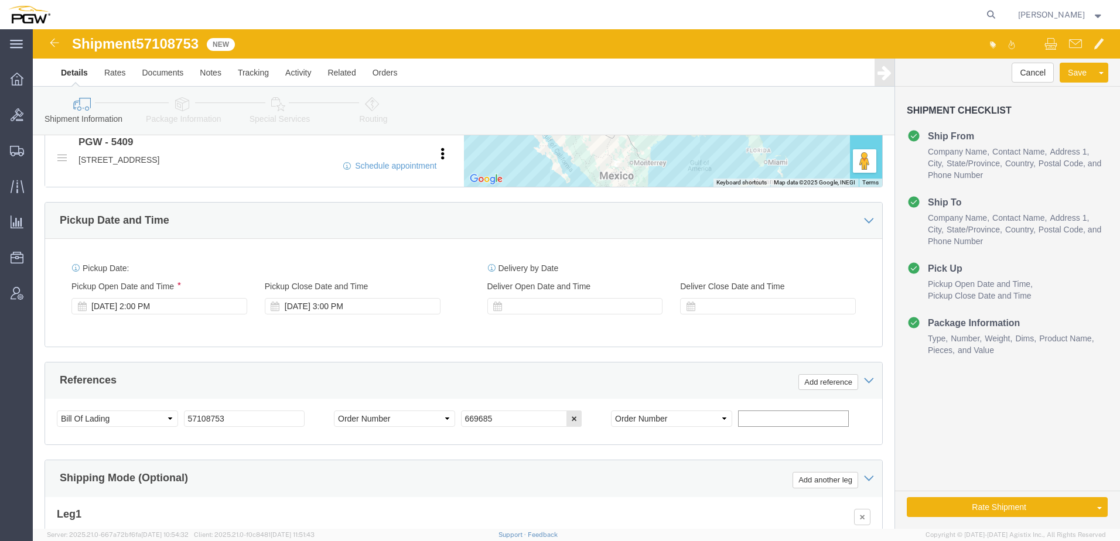
click input "text"
paste input "669688"
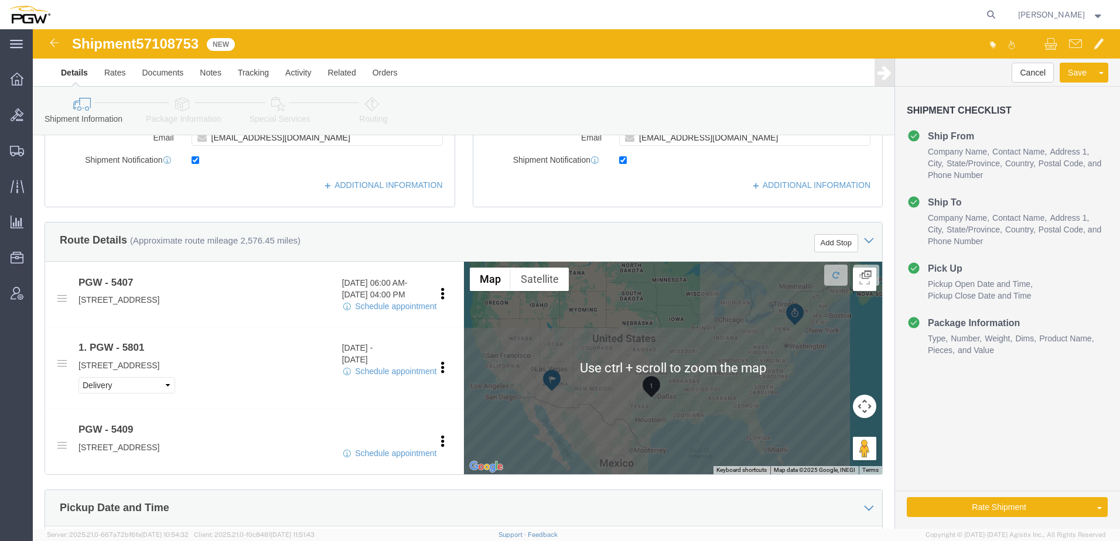
scroll to position [189, 0]
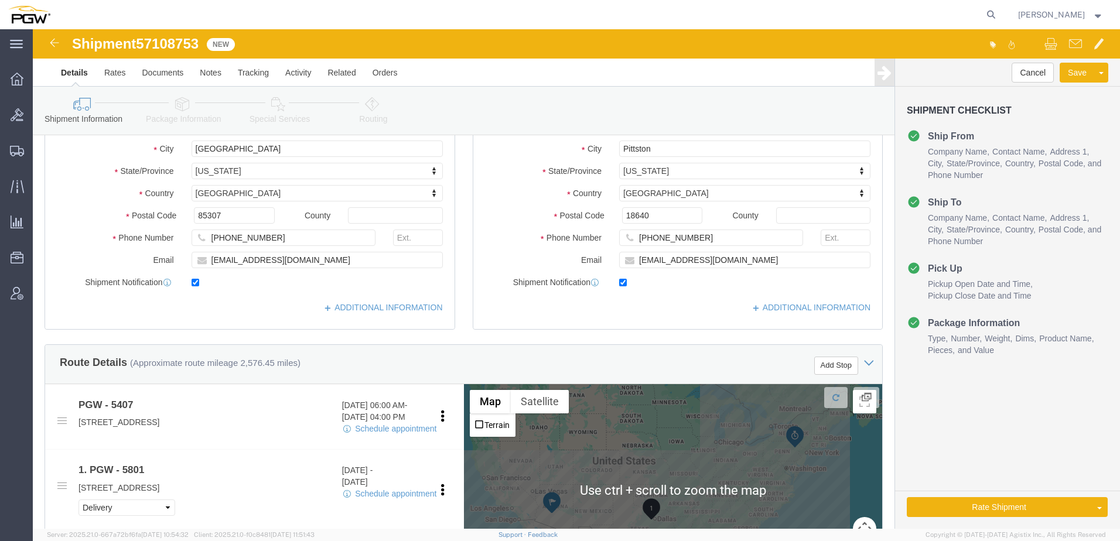
type input "669688"
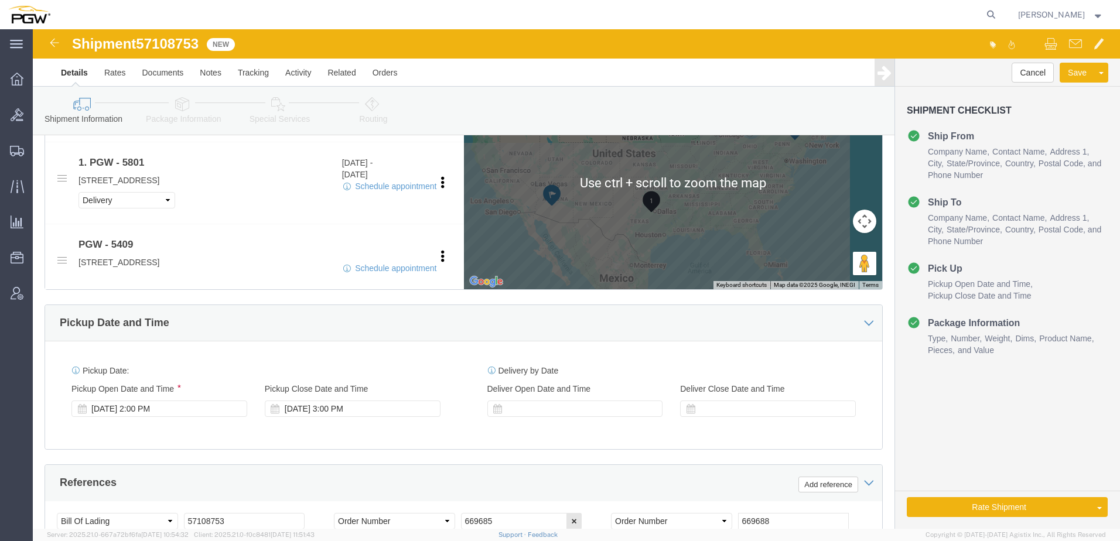
scroll to position [599, 0]
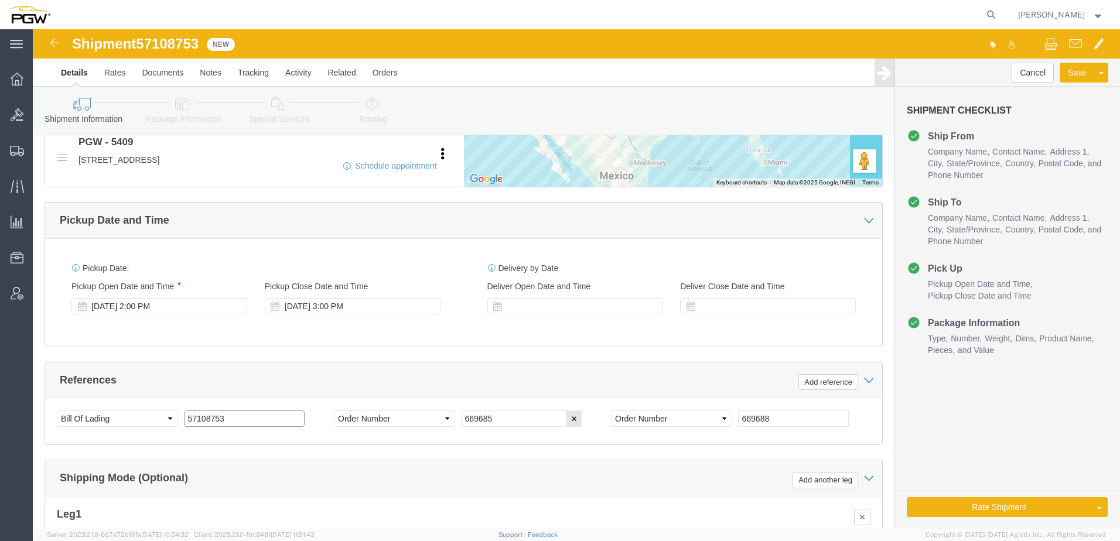
drag, startPoint x: 210, startPoint y: 389, endPoint x: -505, endPoint y: 325, distance: 717.9
click html "Shipment 57108753 New Details Rates Documents Notes Tracking Activity Related O…"
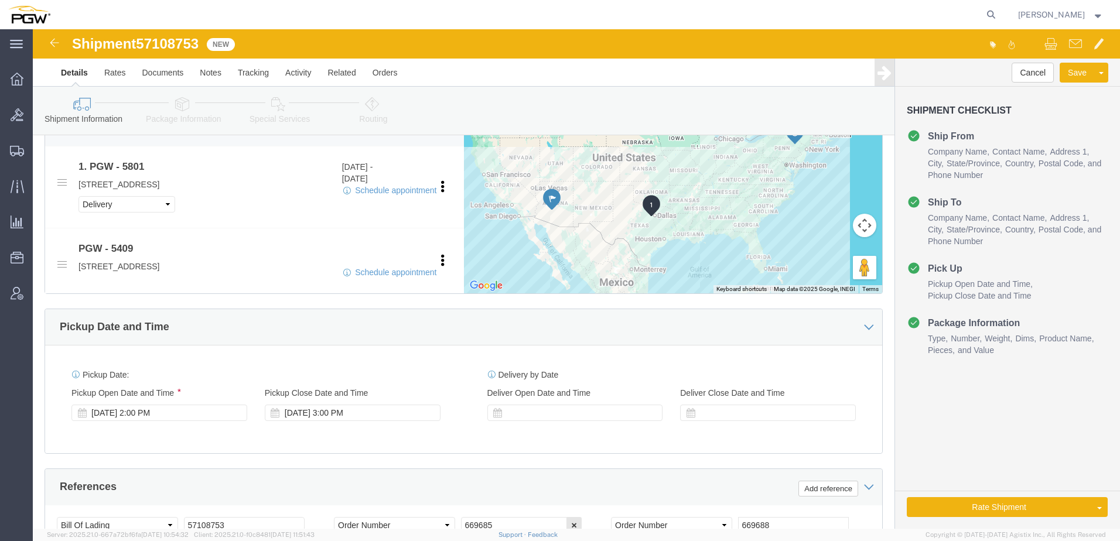
scroll to position [306, 0]
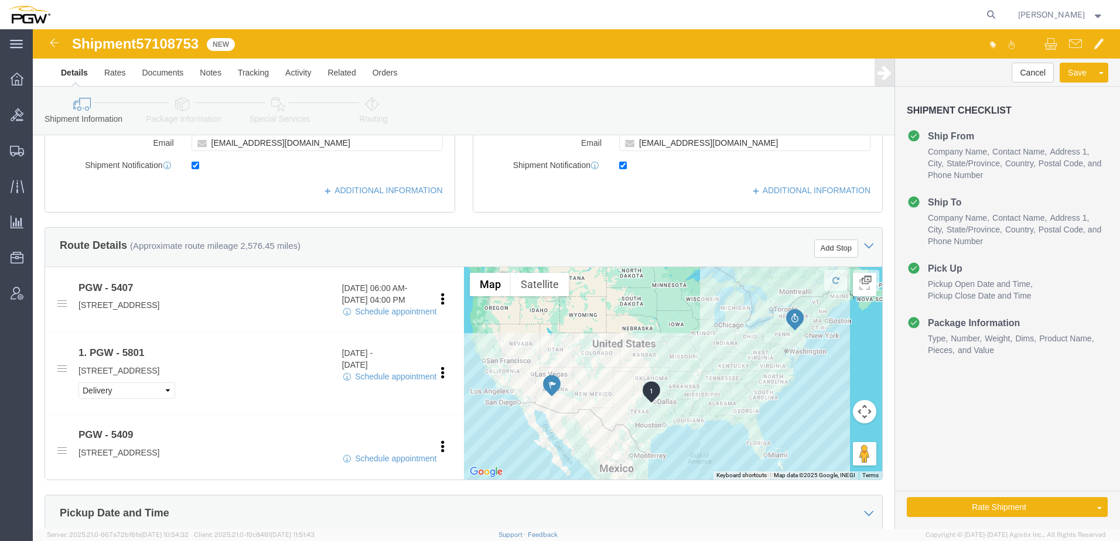
drag, startPoint x: 149, startPoint y: 74, endPoint x: 112, endPoint y: 122, distance: 60.6
click icon
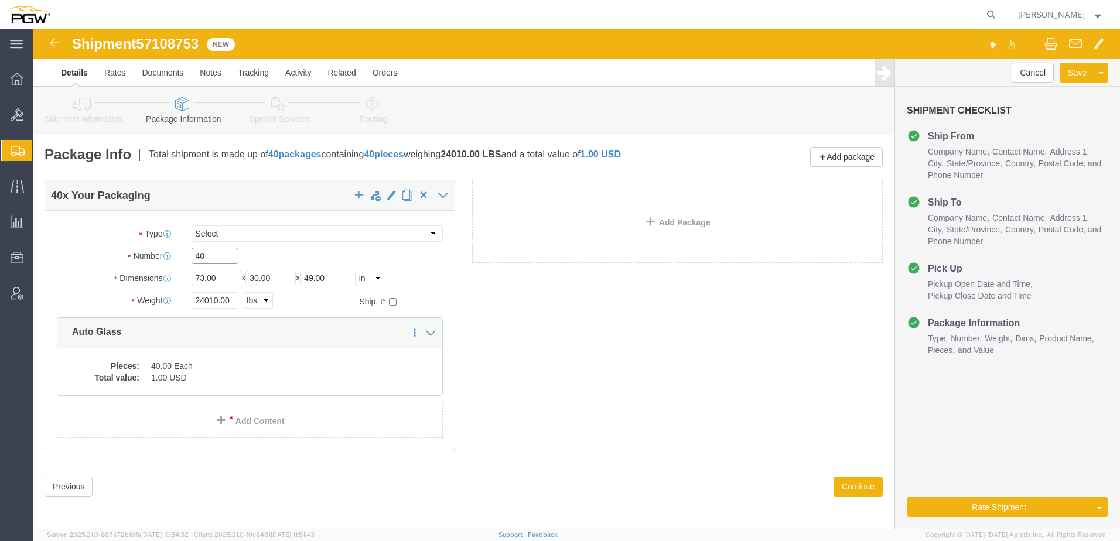
drag, startPoint x: 190, startPoint y: 228, endPoint x: -165, endPoint y: 241, distance: 354.5
click html "Shipment 57108753 New Details Rates Documents Notes Tracking Activity Related O…"
type input "22"
drag, startPoint x: 184, startPoint y: 271, endPoint x: -130, endPoint y: 245, distance: 314.9
click html "Shipment 57108753 New Details Rates Documents Notes Tracking Activity Related O…"
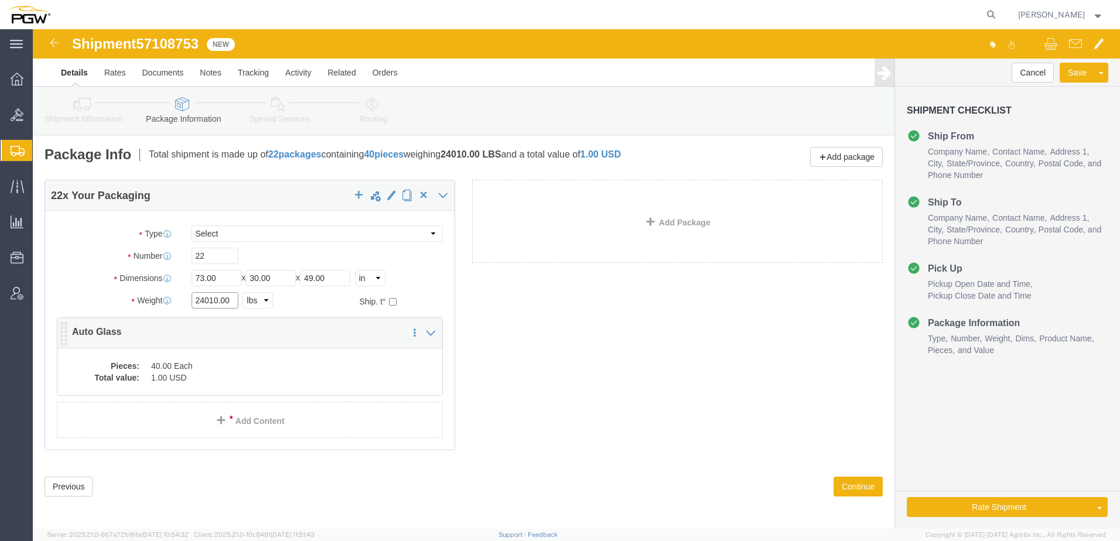
paste input "1107"
type input "21107.00"
click div "22 x Your Packaging Package Type Select Bale(s) Basket(s) Bolt(s) Bottle(s) Buc…"
click dd "40.00 Each"
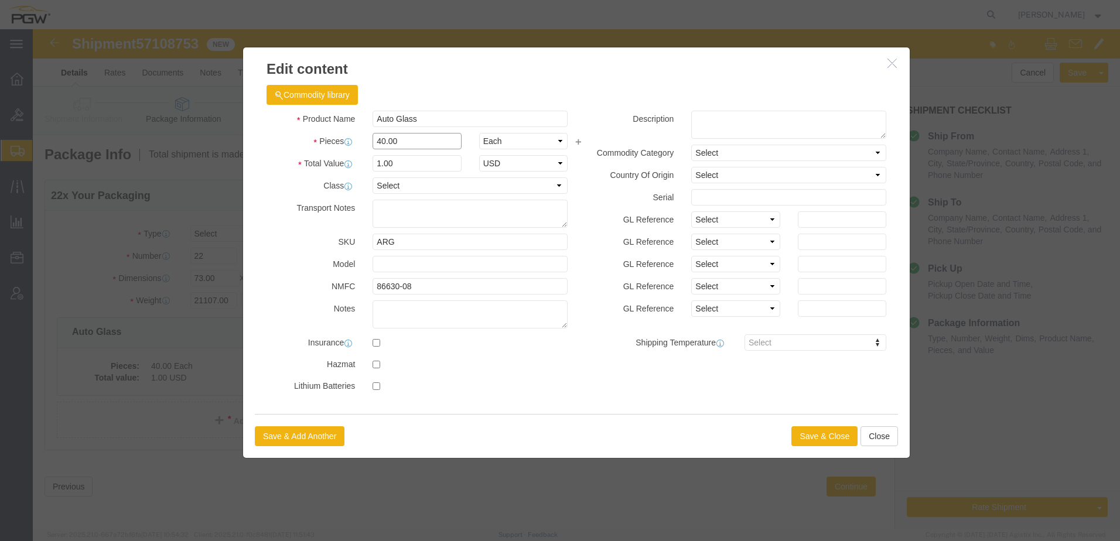
drag, startPoint x: 424, startPoint y: 157, endPoint x: -90, endPoint y: 70, distance: 521.4
click html "Shipment 57108753 New Details Rates Documents Notes Tracking Activity Related O…"
paste input "21107"
drag, startPoint x: 386, startPoint y: 110, endPoint x: -64, endPoint y: 83, distance: 450.5
click html "Shipment 57108753 New Details Rates Documents Notes Tracking Activity Related O…"
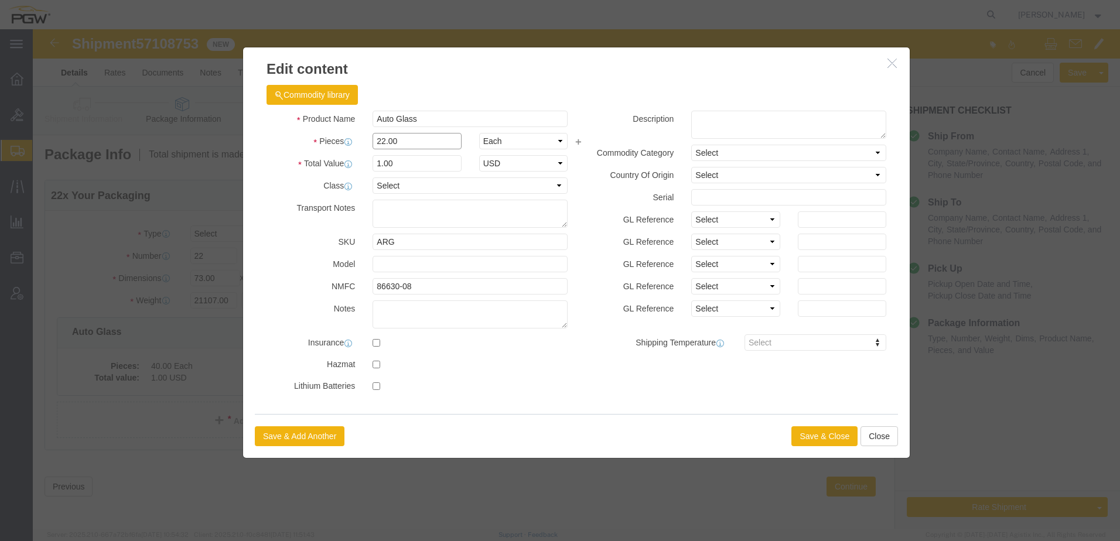
type input "22.00"
click input "0.55"
drag, startPoint x: 401, startPoint y: 132, endPoint x: -502, endPoint y: 108, distance: 902.8
click html "Shipment 57108753 New Details Rates Documents Notes Tracking Activity Related O…"
type input "1.00"
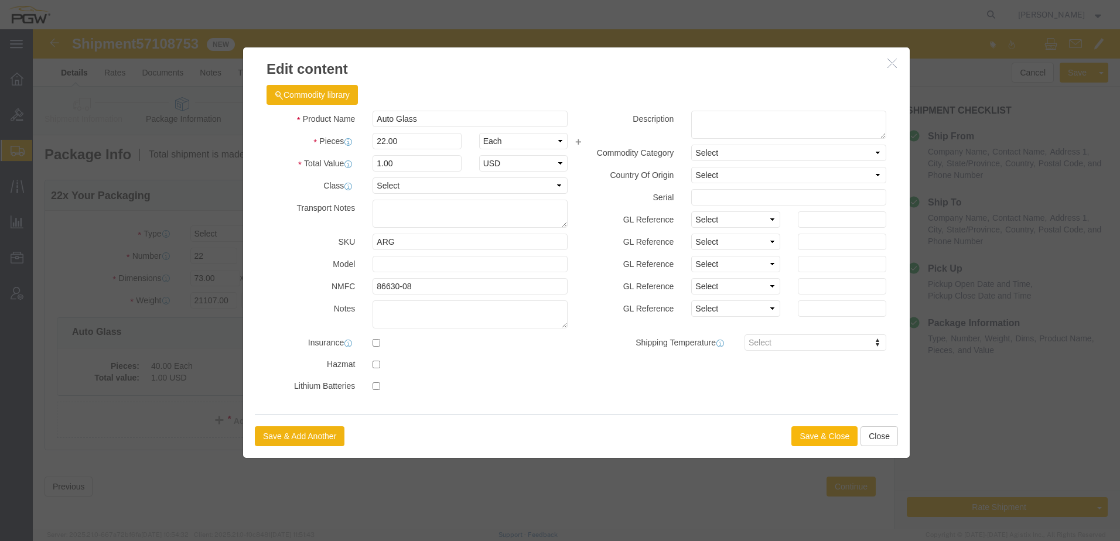
drag, startPoint x: 796, startPoint y: 405, endPoint x: 801, endPoint y: 399, distance: 7.1
click button "Save & Close"
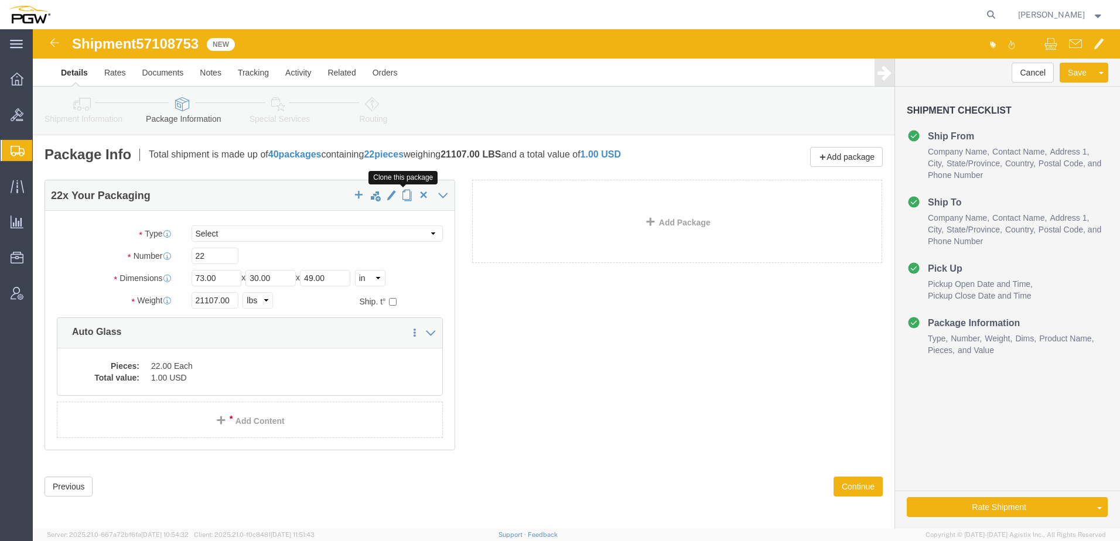
click span "button"
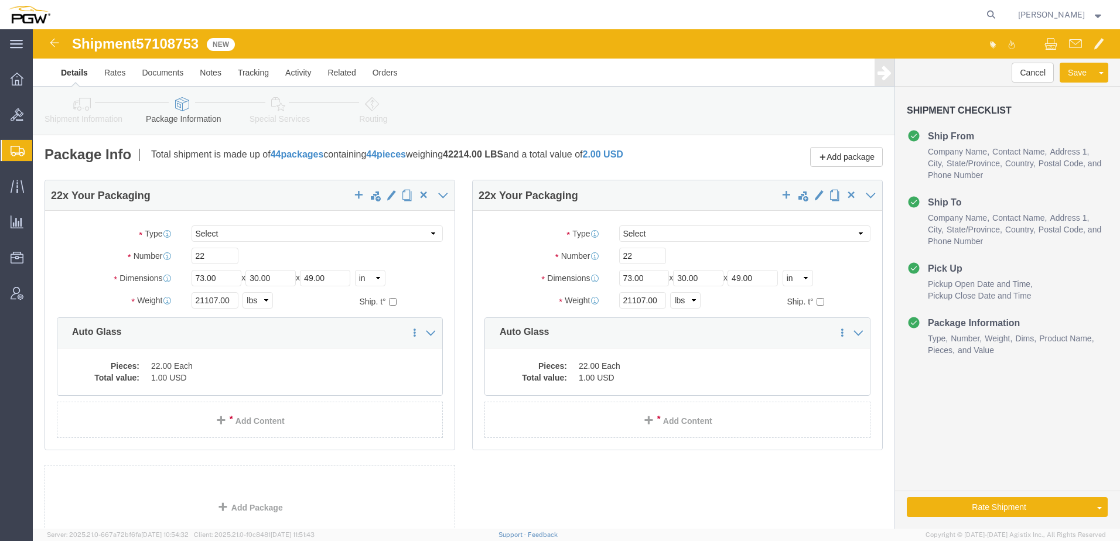
click link "Shipment Information"
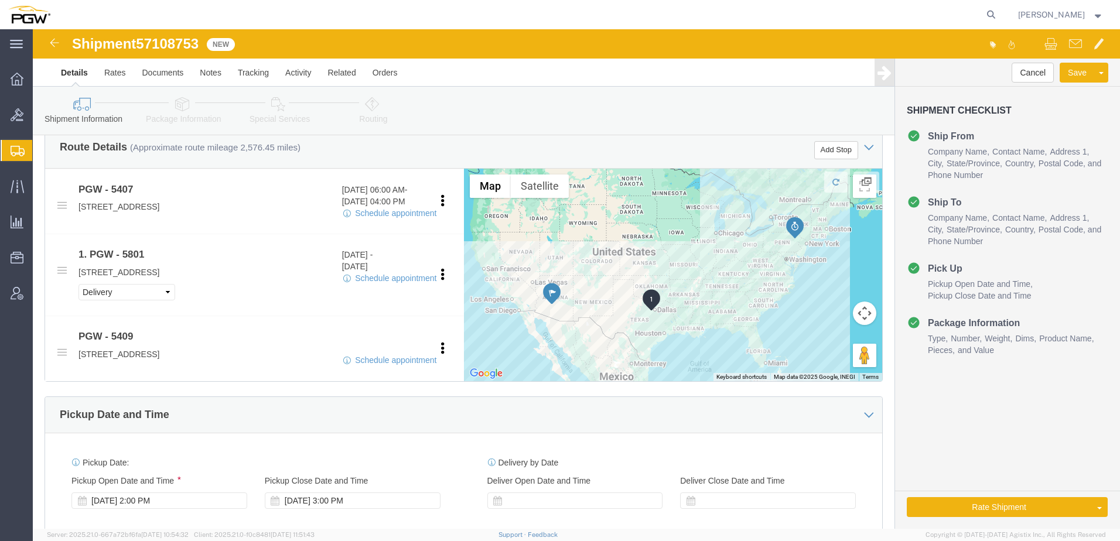
scroll to position [410, 0]
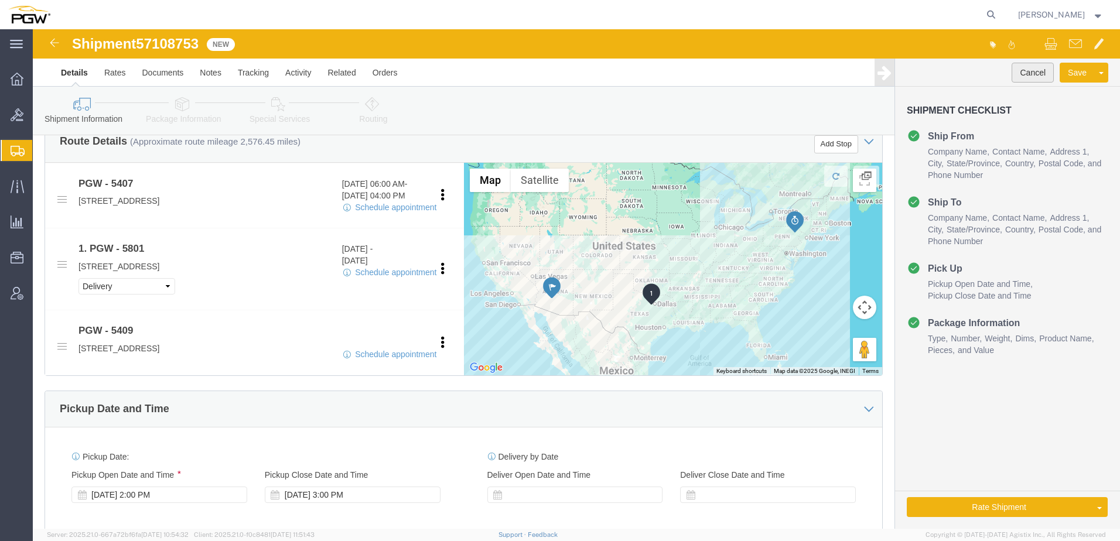
click button "Cancel"
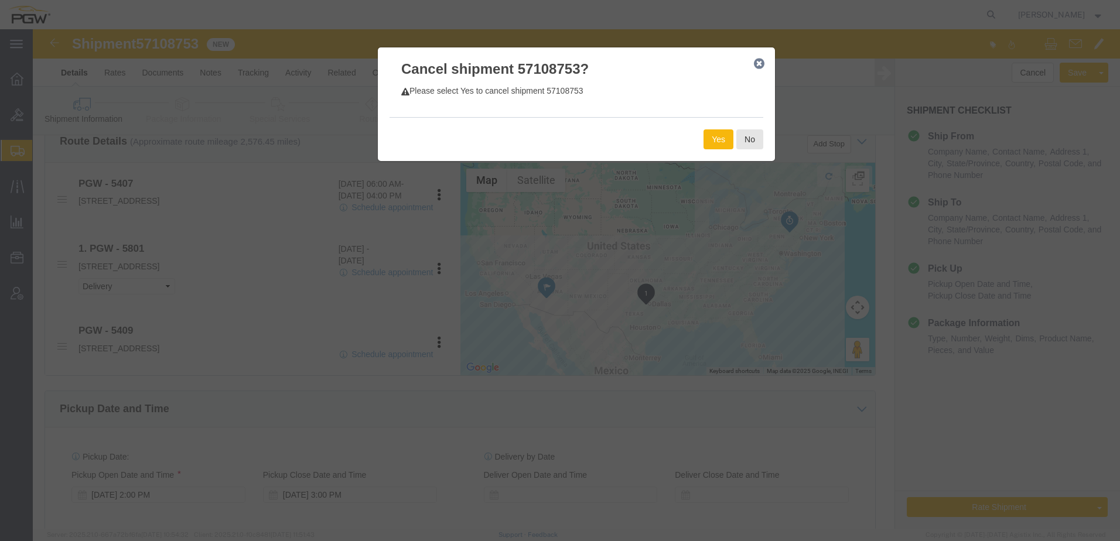
click button "Yes"
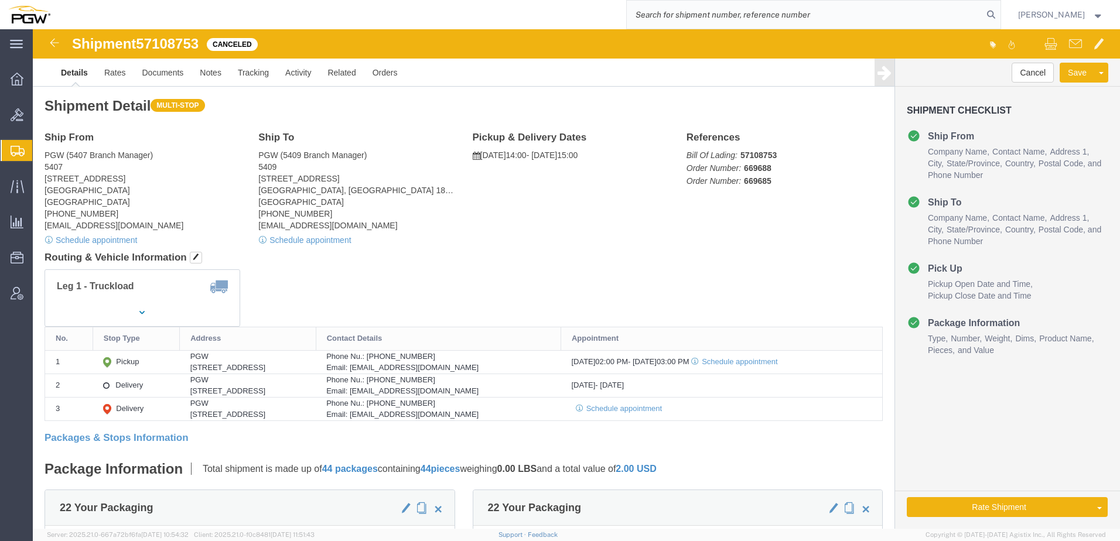
scroll to position [410, 0]
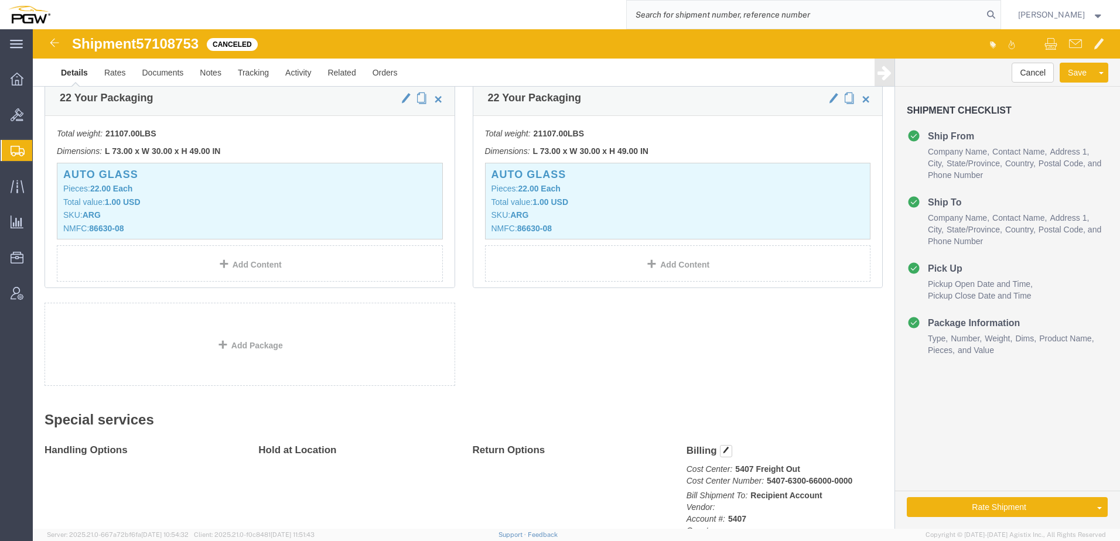
click at [770, 15] on input "search" at bounding box center [805, 15] width 356 height 28
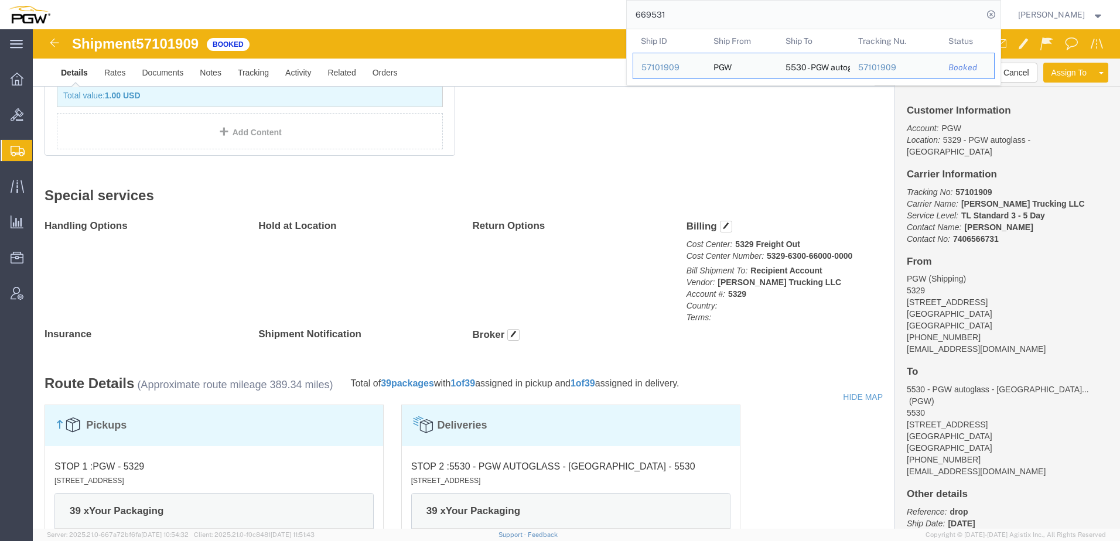
drag, startPoint x: 724, startPoint y: 15, endPoint x: 377, endPoint y: 7, distance: 346.8
click at [377, 4] on div "669531 Ship ID Ship From Ship To Tracking Nu. Status Ship ID 57101909 Ship From…" at bounding box center [530, 14] width 942 height 29
paste input "732"
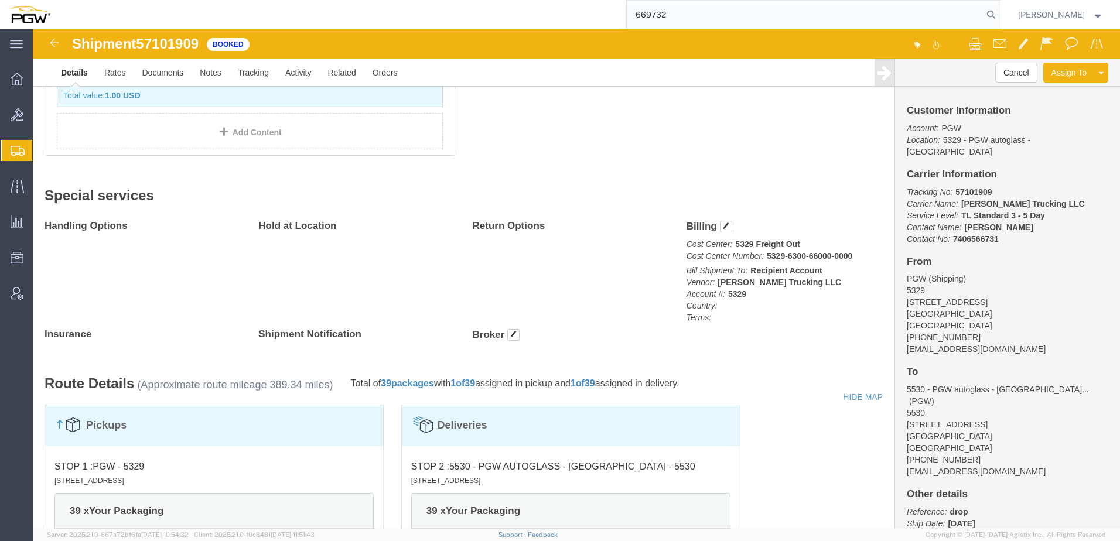
type input "669732"
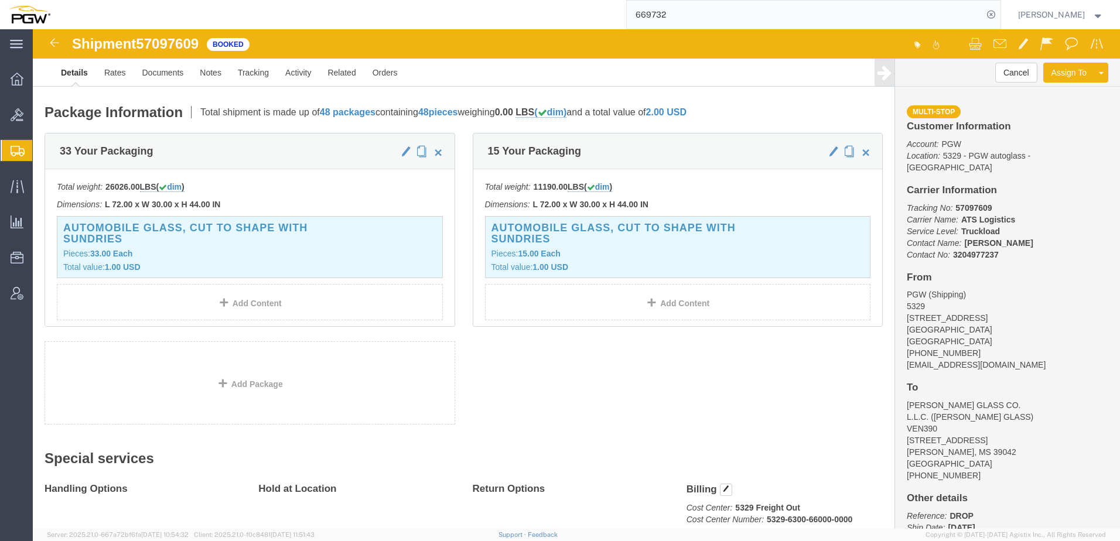
scroll to position [293, 0]
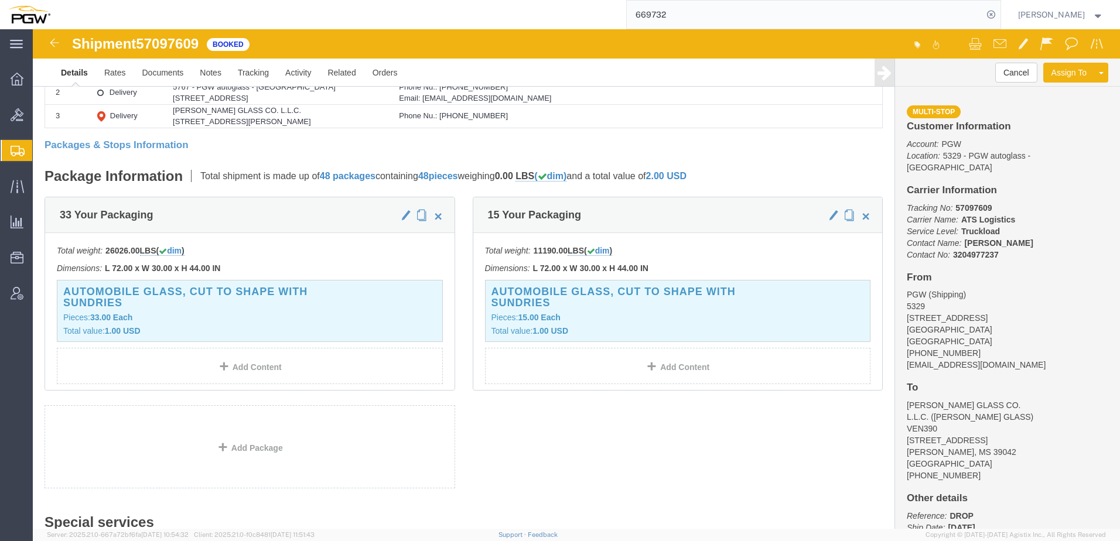
click span "button"
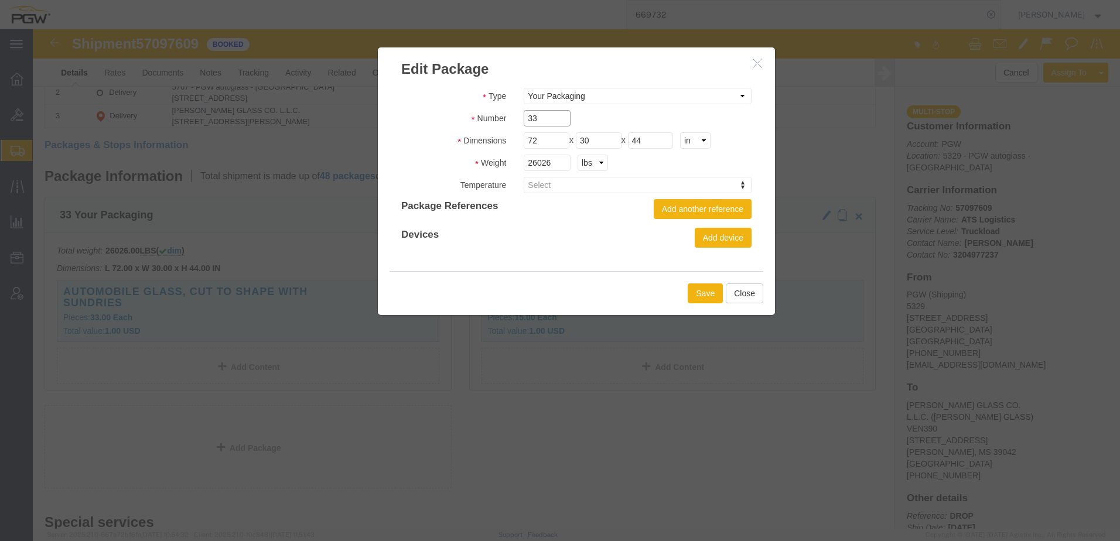
drag, startPoint x: 501, startPoint y: 90, endPoint x: 346, endPoint y: 106, distance: 156.1
click div "Type Bale(s) Basket(s) Bolt(s) Bottle(s) Buckets Bulk Bundle(s) Can(s) Cardboar…"
type input "31"
drag, startPoint x: 515, startPoint y: 128, endPoint x: 285, endPoint y: 149, distance: 231.1
click div "Edit Package Type Bale(s) Basket(s) Bolt(s) Bottle(s) Buckets Bulk Bundle(s) Ca…"
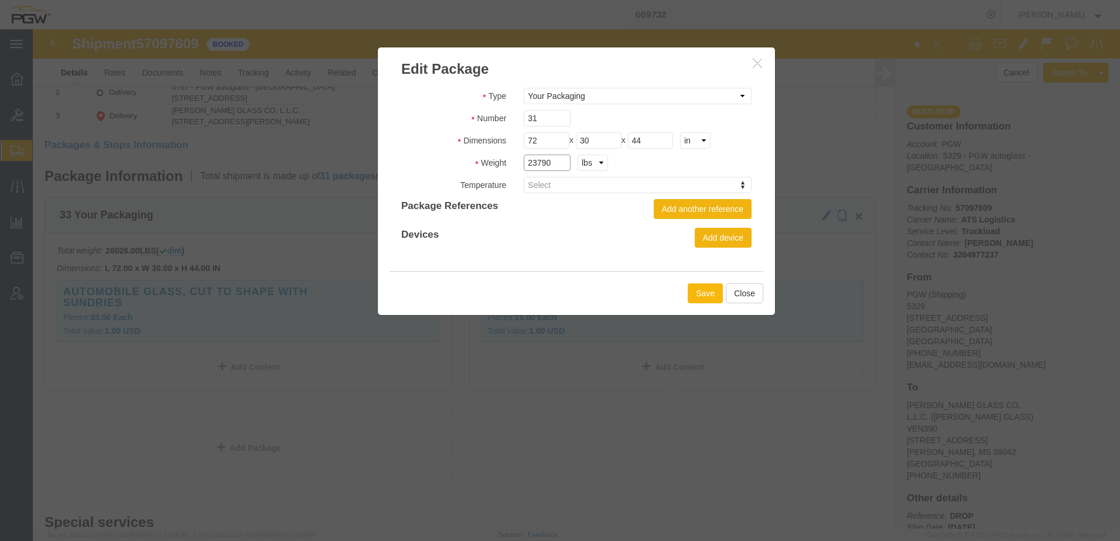
type input "23790"
click button "Save"
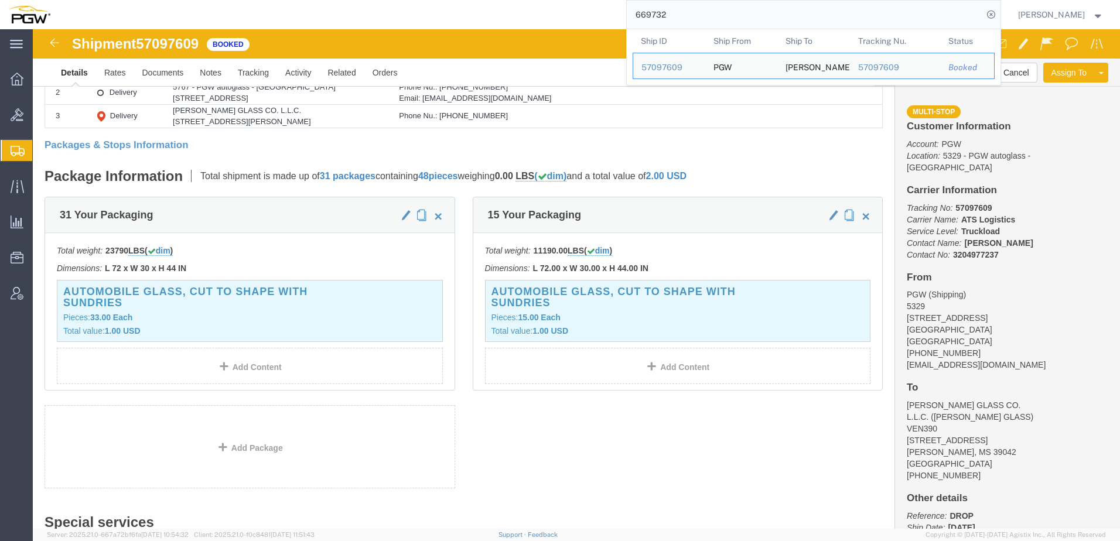
drag, startPoint x: 685, startPoint y: 15, endPoint x: 346, endPoint y: 15, distance: 339.1
click at [346, 15] on div "669732 Ship ID Ship From Ship To Tracking Nu. Status Ship ID 57097609 Ship From…" at bounding box center [530, 14] width 942 height 29
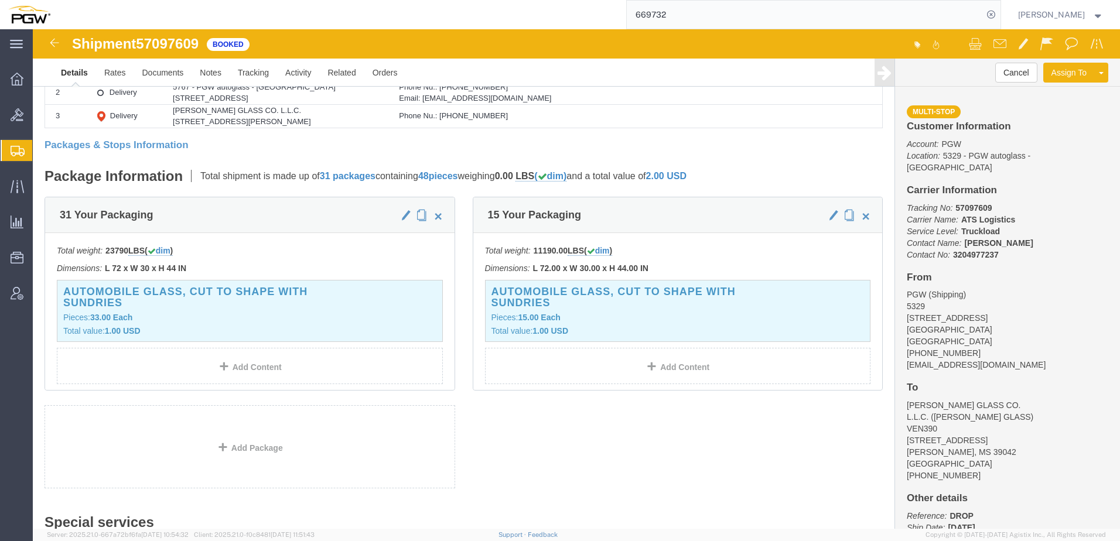
paste input "57095887"
type input "57095887"
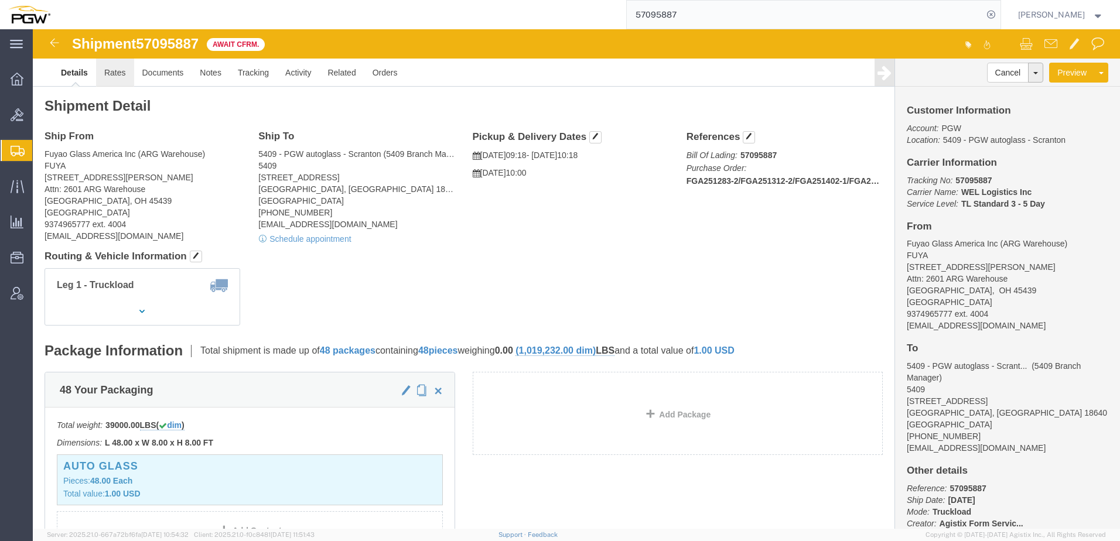
click link "Rates"
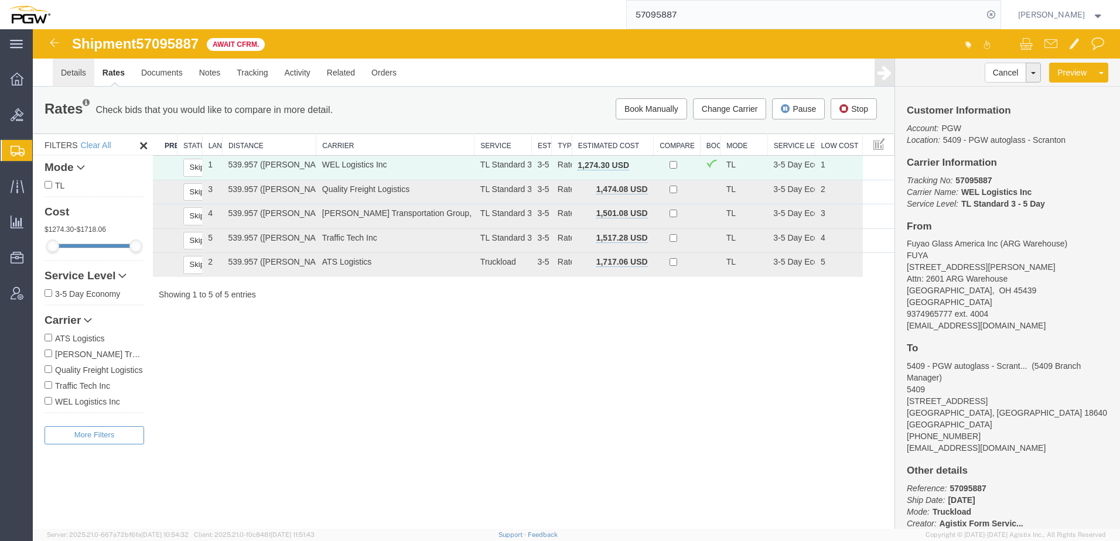
click at [80, 76] on link "Details" at bounding box center [74, 73] width 42 height 28
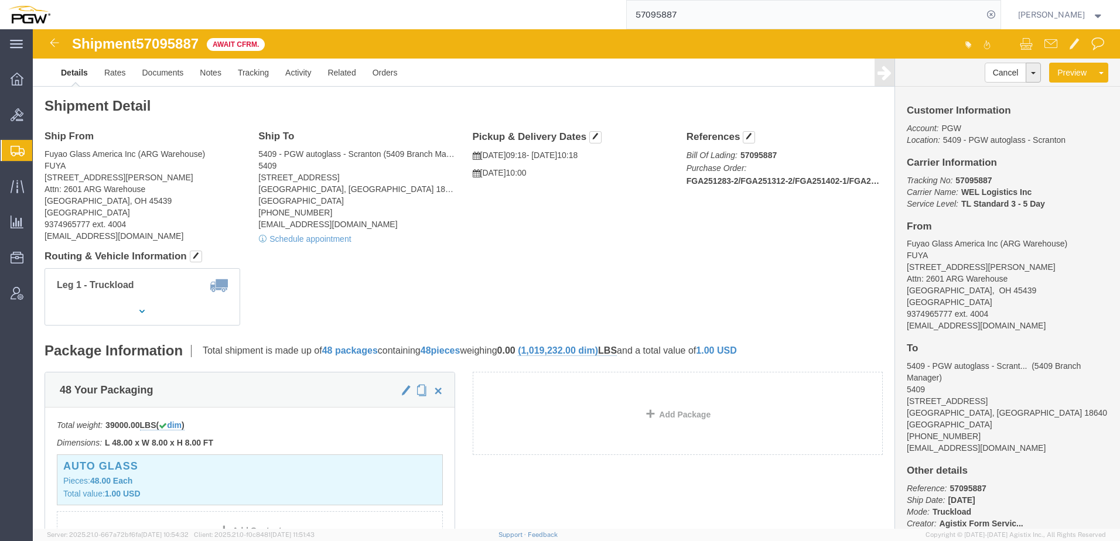
click address "Fuyao Glass America Inc (ARG Warehouse) FUYA 2801 W Stroop Rd Attn: 2601 ARG Wa…"
click link "Activity"
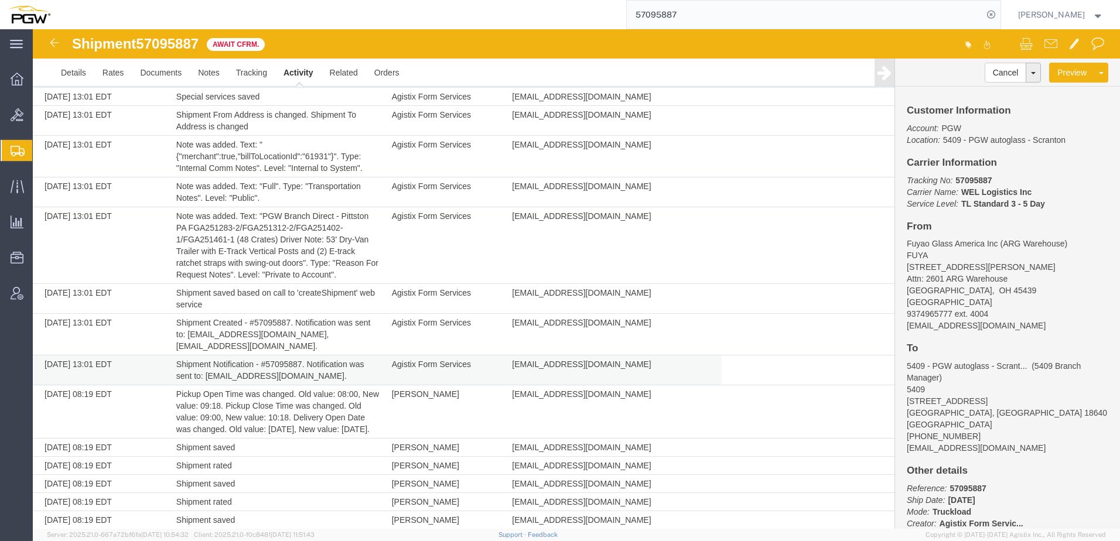
scroll to position [115, 0]
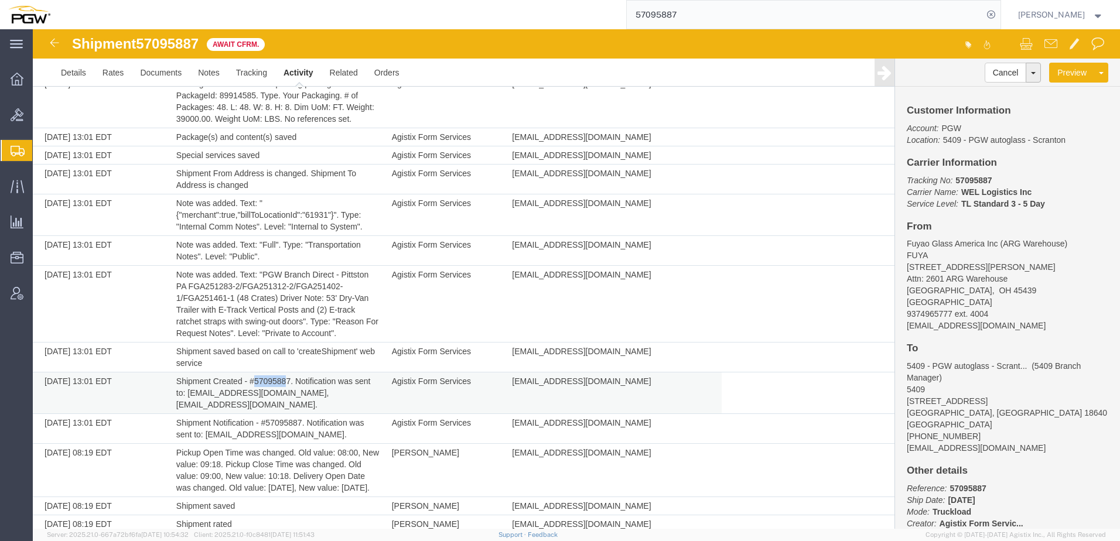
drag, startPoint x: 252, startPoint y: 382, endPoint x: 264, endPoint y: 395, distance: 17.4
click at [284, 382] on td "Shipment Created - #57095887. Notification was sent to: jkernich@fuyaousa.com, …" at bounding box center [278, 393] width 216 height 42
click at [84, 81] on link "Details" at bounding box center [74, 73] width 42 height 28
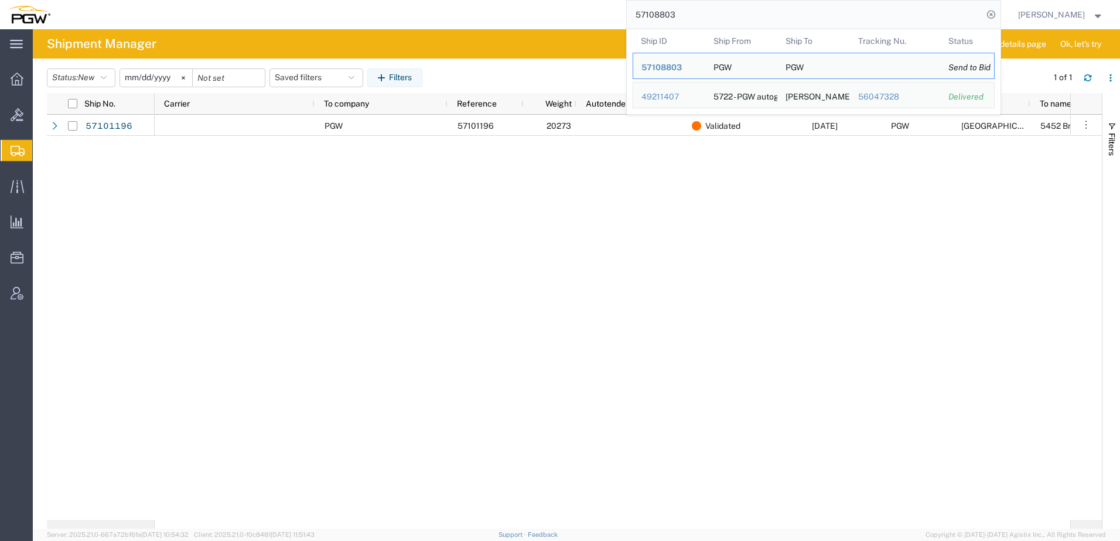
drag, startPoint x: 706, startPoint y: 9, endPoint x: -114, endPoint y: 12, distance: 819.3
click at [0, 12] on html "main_menu Created with Sketch. Collapse Menu Overview Bids Shipments Shipment M…" at bounding box center [560, 270] width 1120 height 541
paste input "669732"
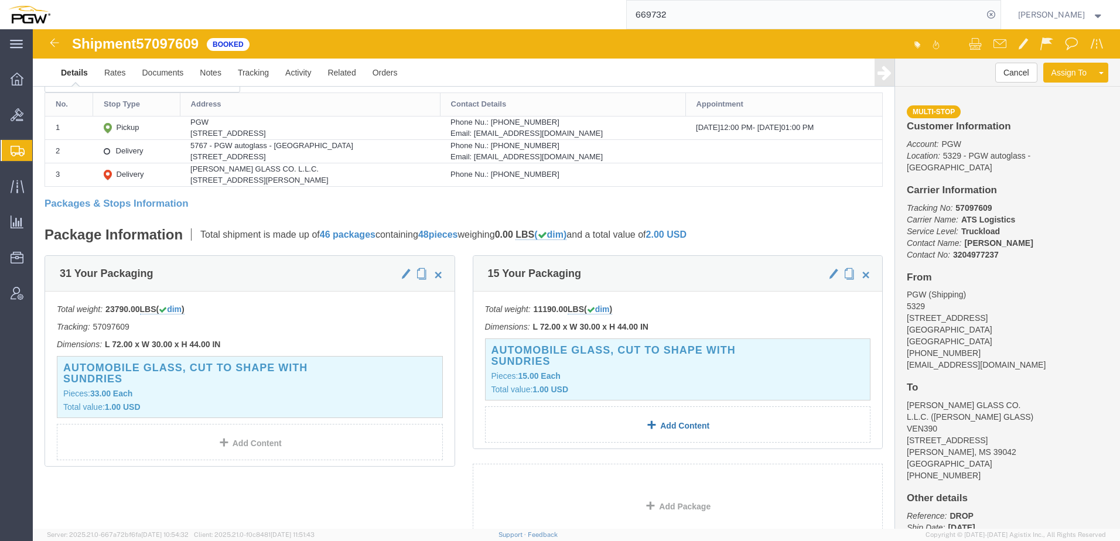
scroll to position [246, 0]
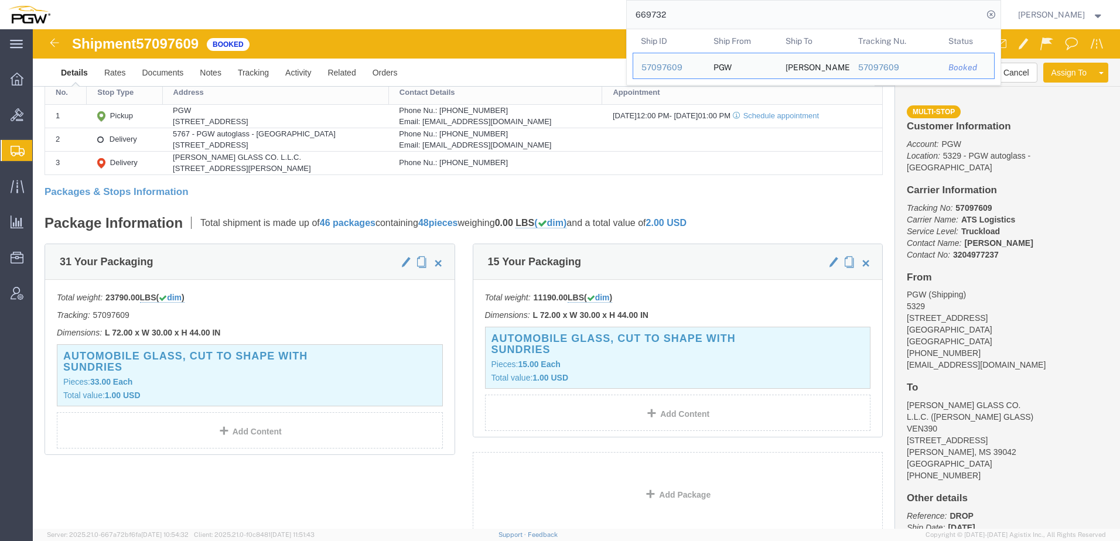
drag, startPoint x: 468, startPoint y: 15, endPoint x: -12, endPoint y: 28, distance: 481.0
click at [0, 28] on html "main_menu Created with Sketch. Collapse Menu Overview Bids Shipments Shipment M…" at bounding box center [560, 270] width 1120 height 541
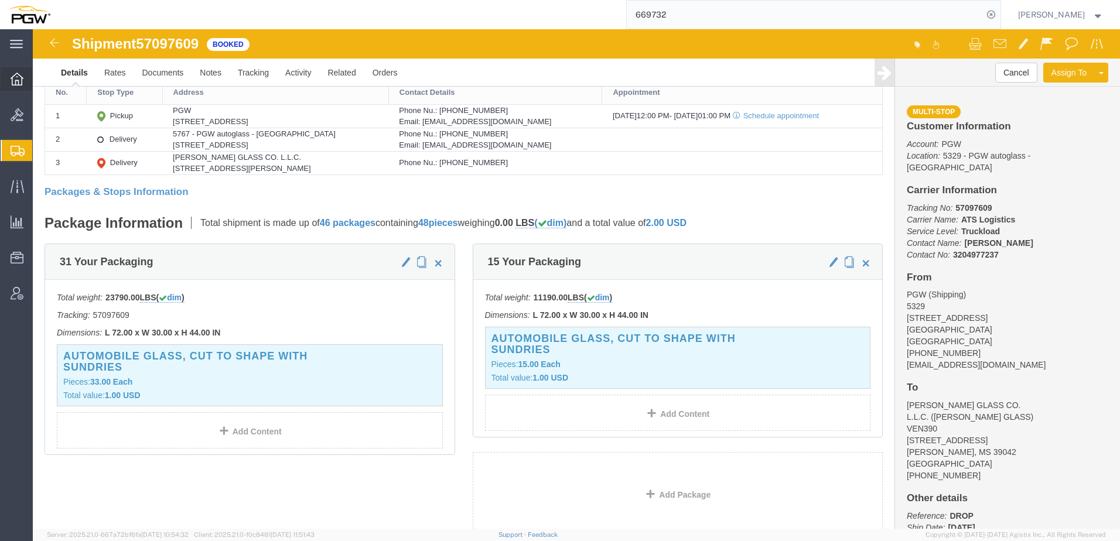
paste input "10"
type input "669710"
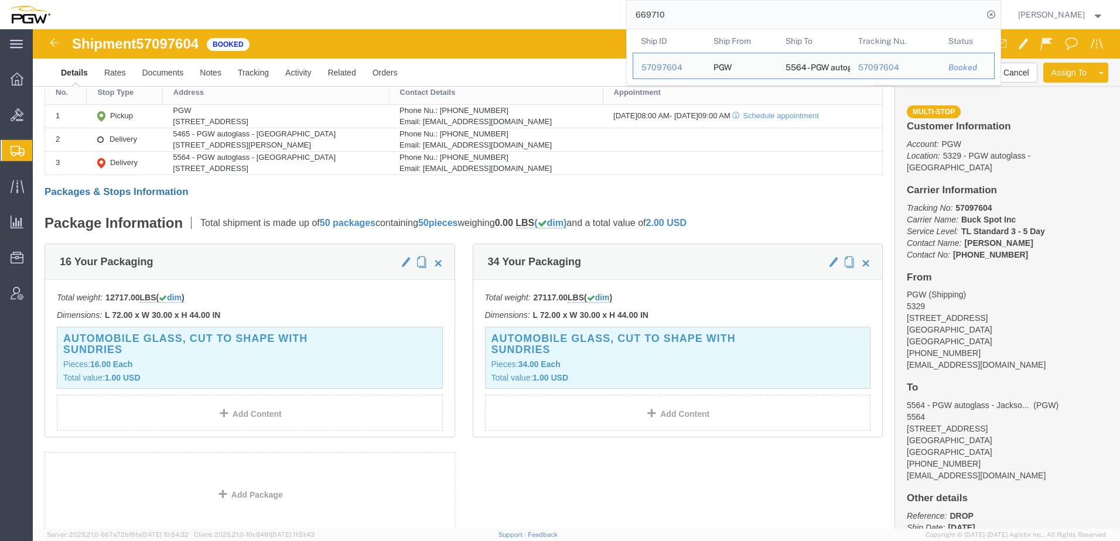
click h4 "Packages & Stops Information"
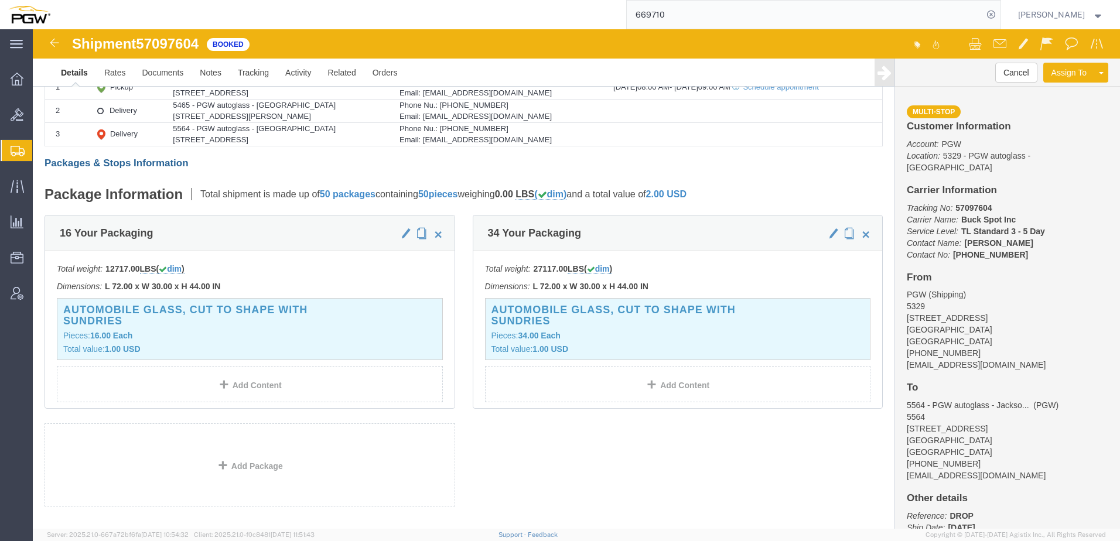
scroll to position [264, 0]
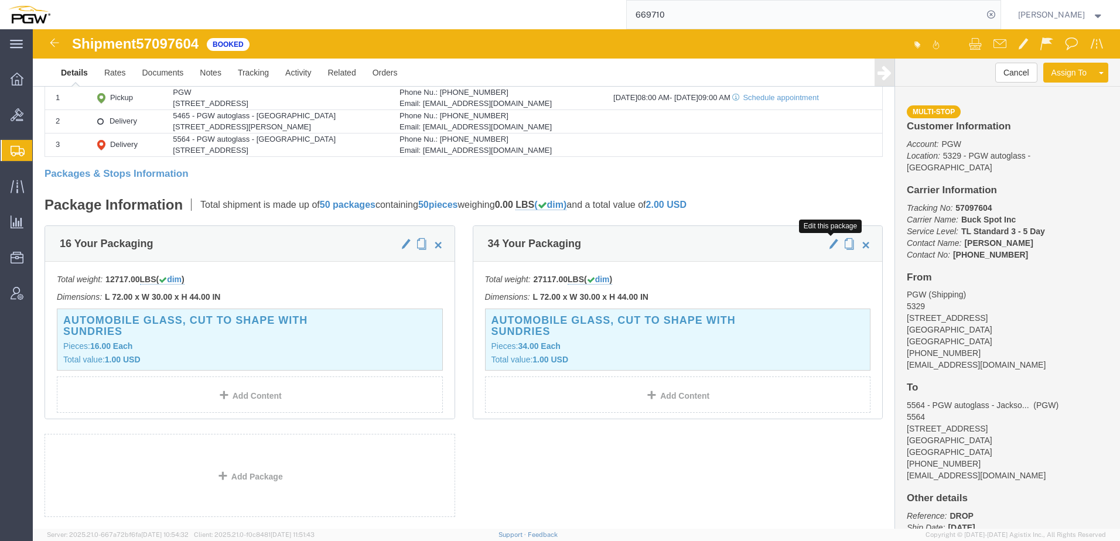
click span "button"
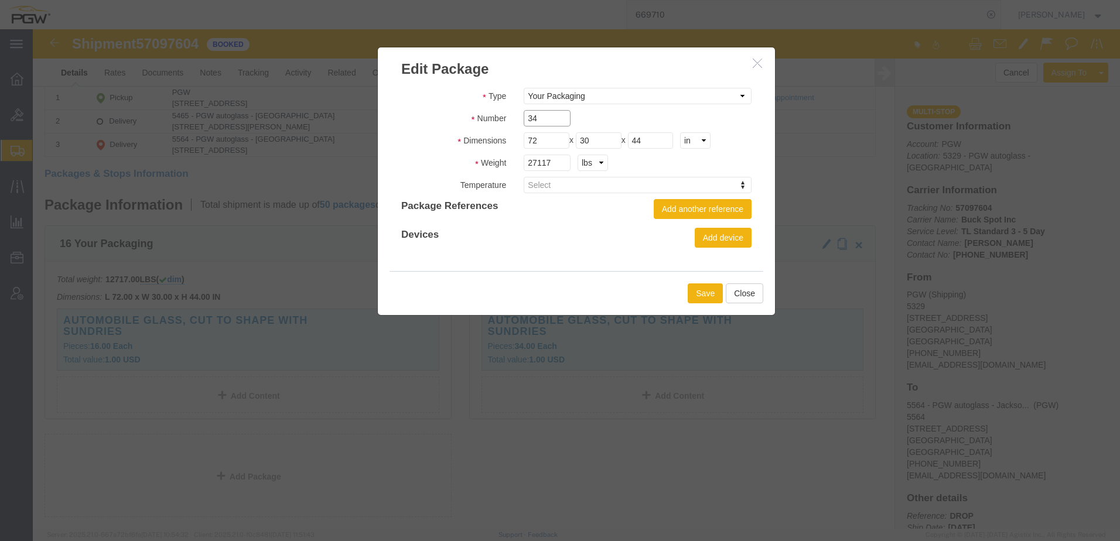
drag, startPoint x: 511, startPoint y: 88, endPoint x: -7, endPoint y: 95, distance: 517.7
click html "Shipment 57097604 Booked Details Rates Documents Notes Tracking Activity Relate…"
type input "27"
drag, startPoint x: 516, startPoint y: 132, endPoint x: 268, endPoint y: 162, distance: 249.6
click div "Edit Package Type Bale(s) Basket(s) Bolt(s) Bottle(s) Buckets Bulk Bundle(s) Ca…"
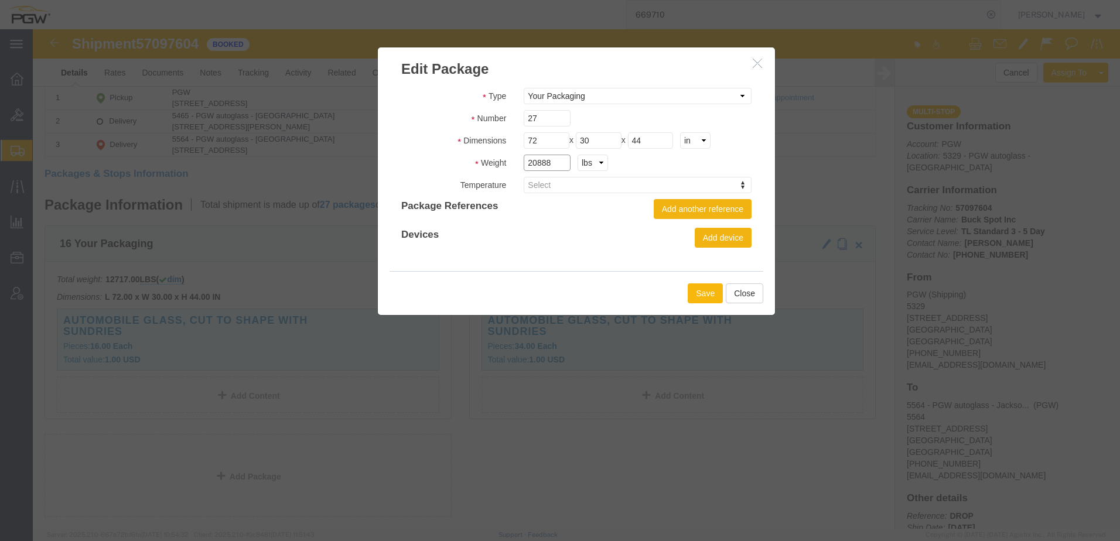
type input "20888"
click button "Save"
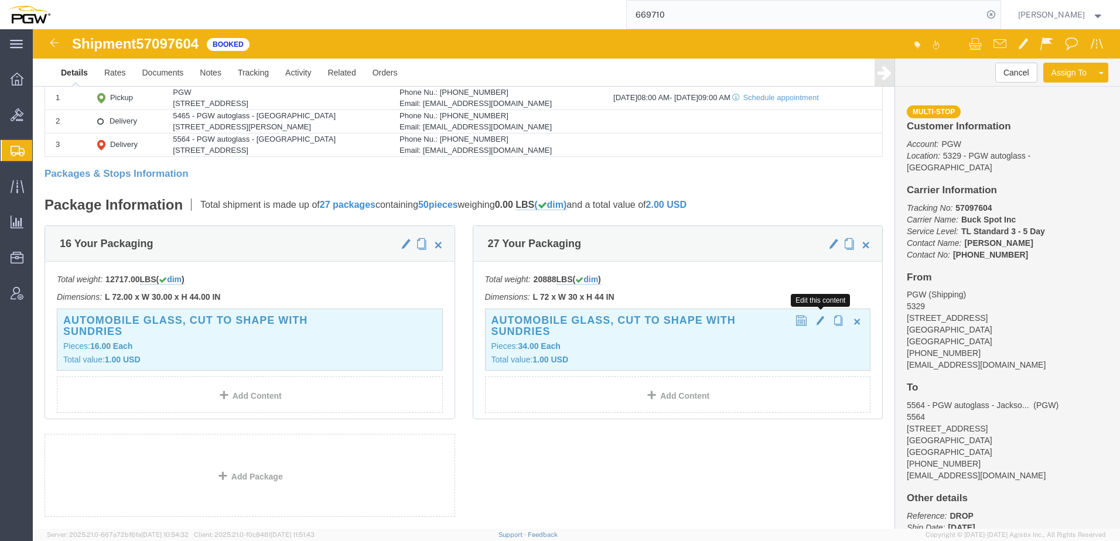
click span "button"
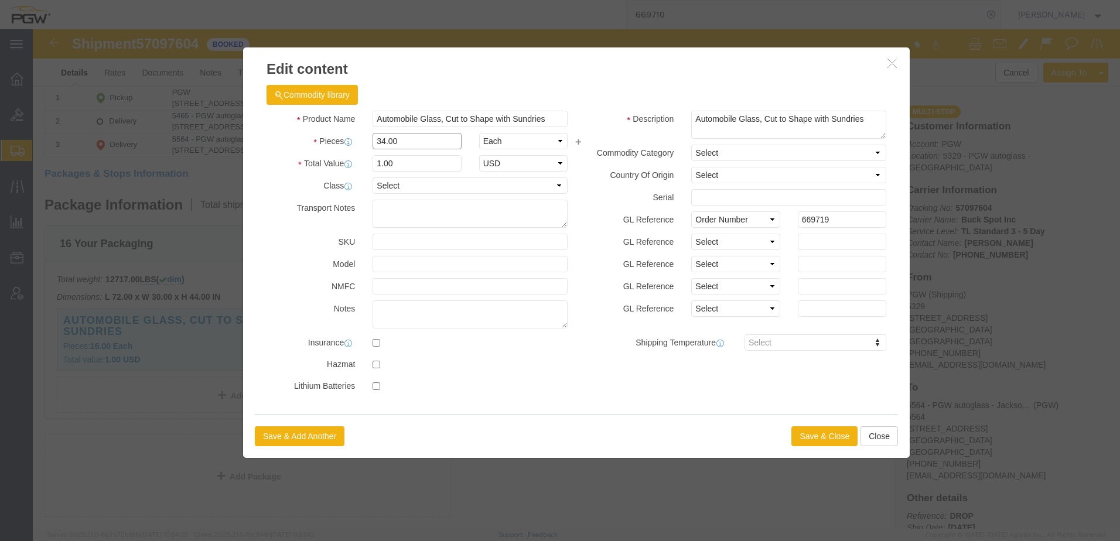
drag, startPoint x: 391, startPoint y: 107, endPoint x: -94, endPoint y: 100, distance: 484.3
click html "Shipment 57097604 Booked Details Rates Documents Notes Tracking Activity Relate…"
type input "27.00"
type input "0.79"
type input "1.00"
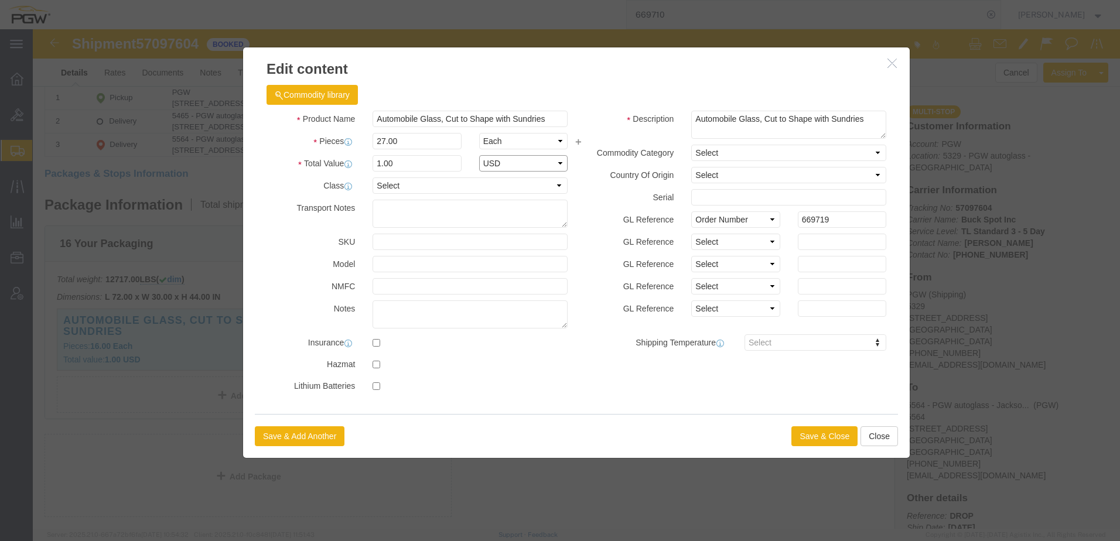
select select "USD"
click button "Save & Close"
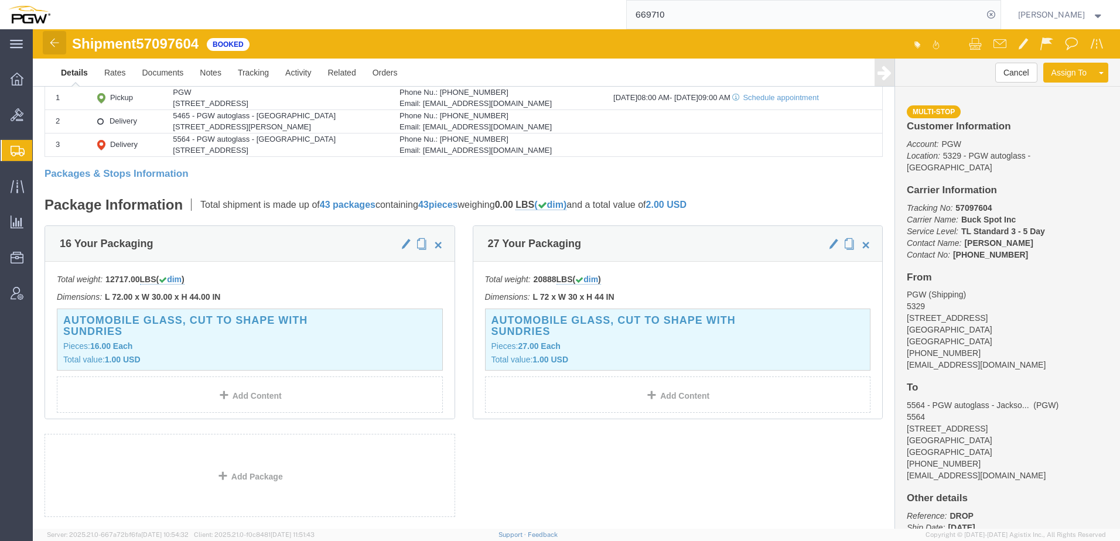
click img
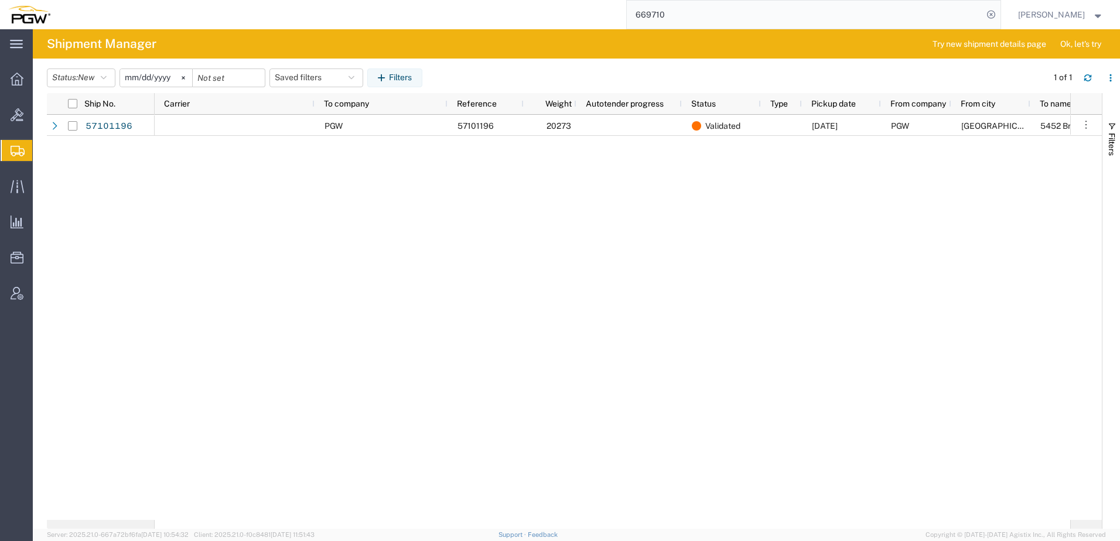
click at [598, 231] on div "PGW 57101196 20273 Validated 10/14/2025 PGW Fort Worth 5452 Branch Manager TX 7…" at bounding box center [612, 317] width 915 height 405
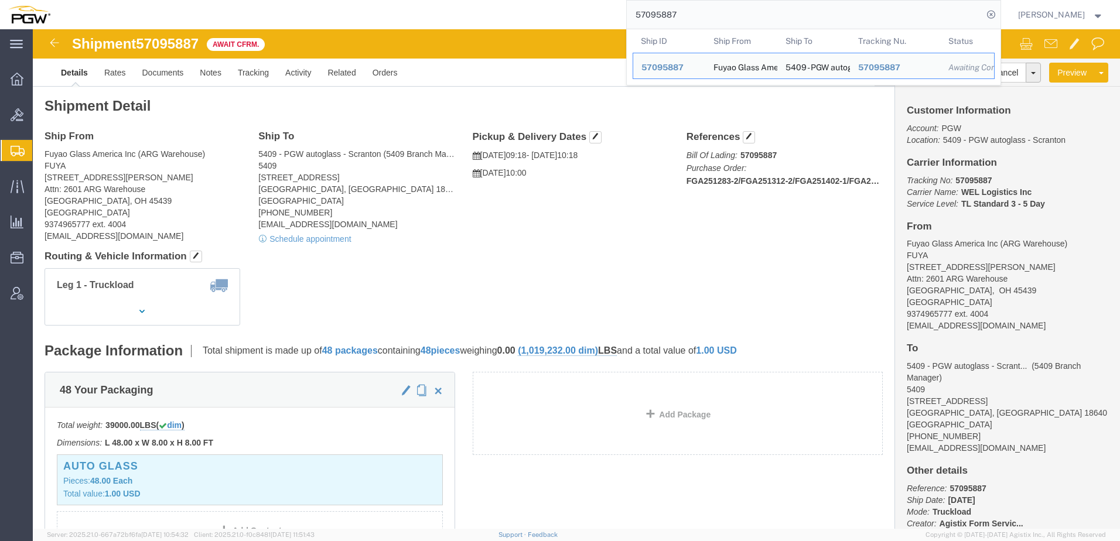
click at [278, 28] on div "57095887 Ship ID Ship From Ship To Tracking Nu. Status Ship ID 57095887 Ship Fr…" at bounding box center [530, 14] width 942 height 29
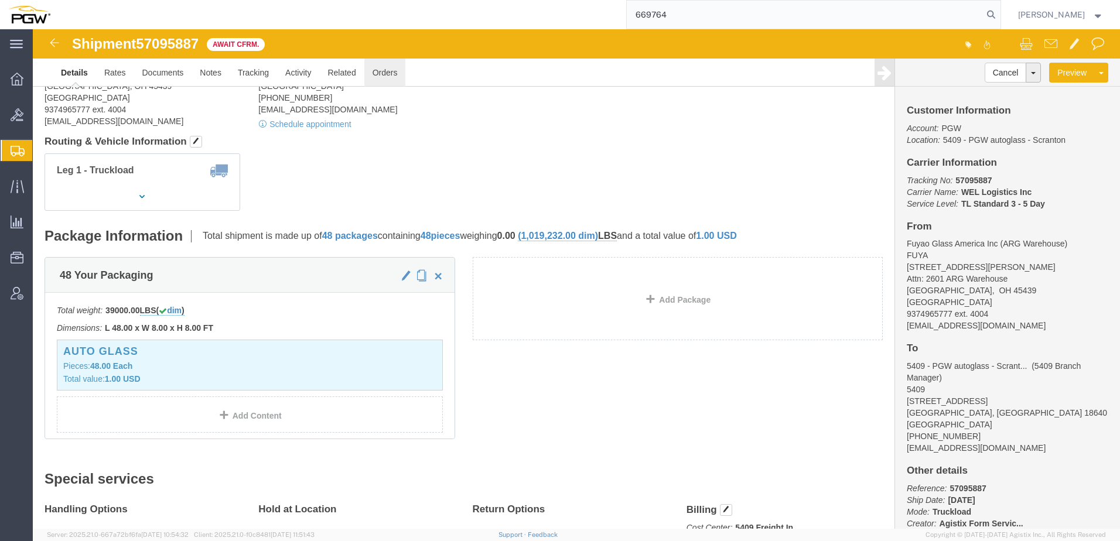
scroll to position [115, 0]
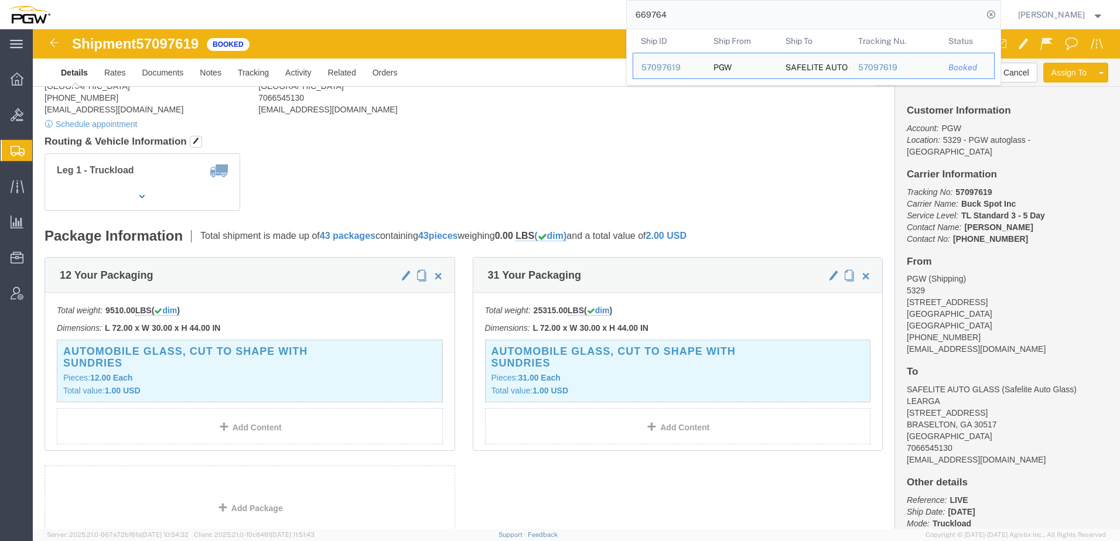
drag, startPoint x: 758, startPoint y: 15, endPoint x: 257, endPoint y: -9, distance: 501.9
click at [257, 0] on html "main_menu Created with Sketch. Collapse Menu Overview Bids Shipments Shipment M…" at bounding box center [560, 270] width 1120 height 541
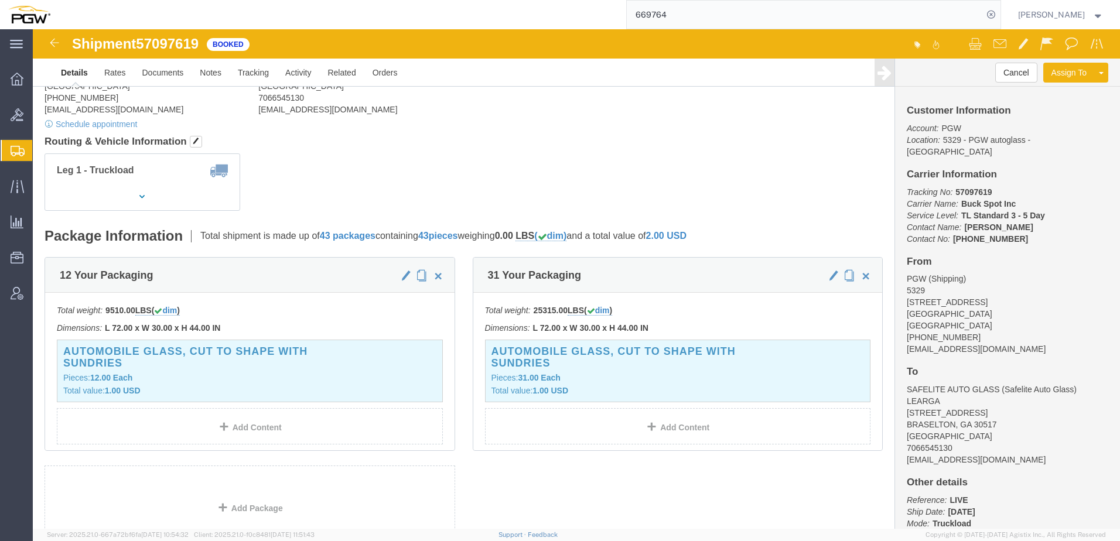
paste input "549"
type input "669549"
